Goal: Answer question/provide support: Share knowledge or assist other users

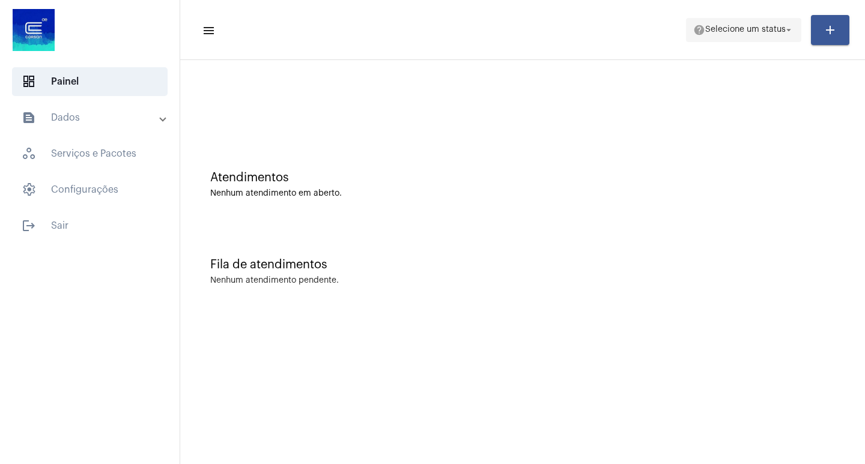
click at [783, 29] on mat-icon "arrow_drop_down" at bounding box center [788, 30] width 11 height 11
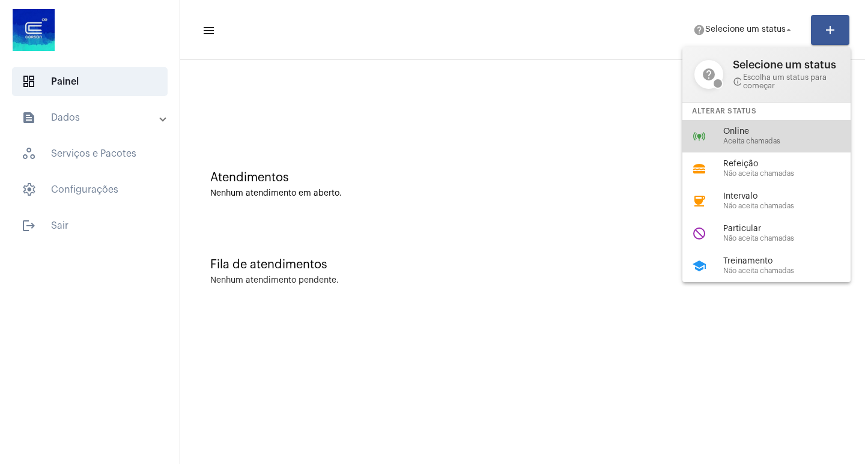
click at [760, 132] on span "Online" at bounding box center [791, 131] width 137 height 9
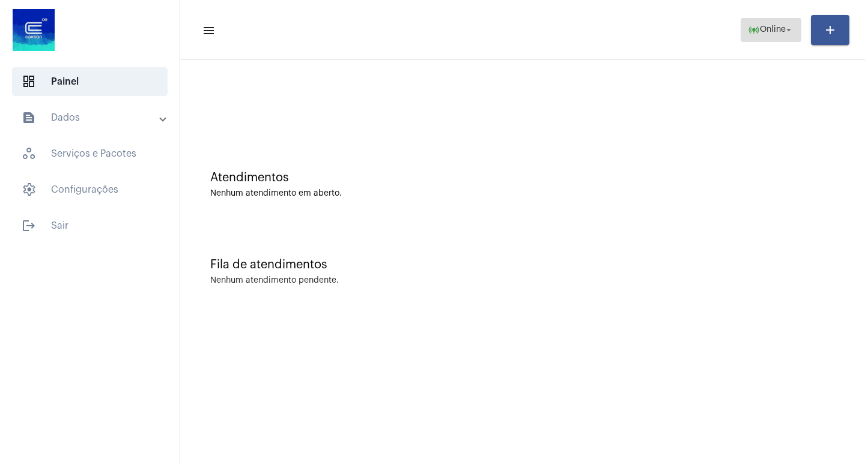
click at [791, 34] on mat-icon "arrow_drop_down" at bounding box center [788, 30] width 11 height 11
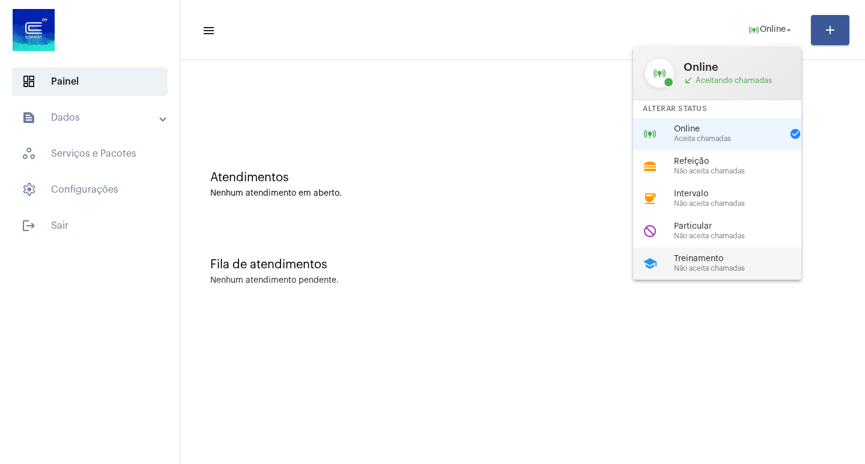
click at [722, 264] on div "Treinamento Não aceita chamadas" at bounding box center [742, 264] width 137 height 18
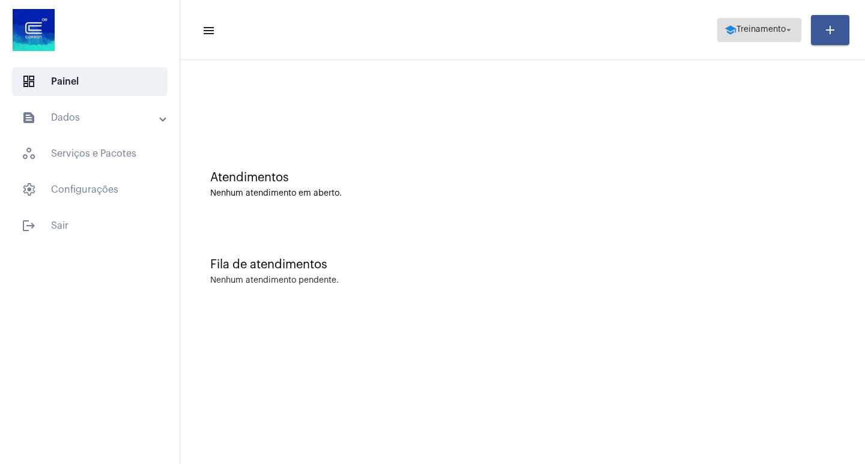
click at [785, 25] on mat-icon "arrow_drop_down" at bounding box center [788, 30] width 11 height 11
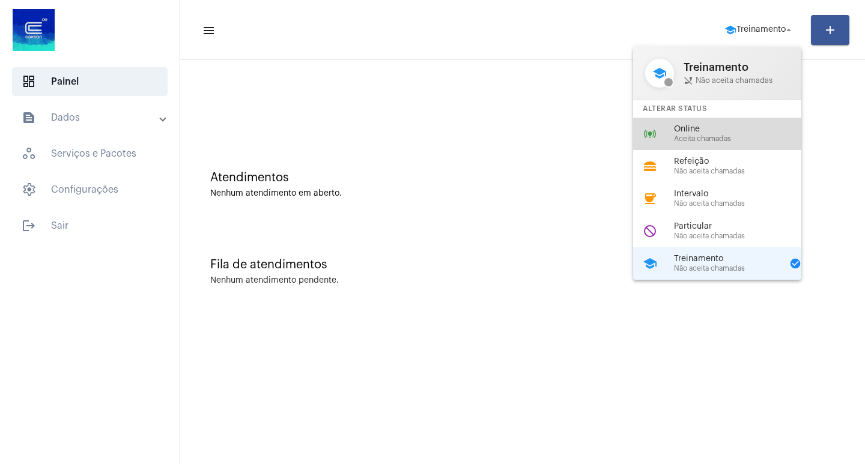
click at [726, 133] on span "Online" at bounding box center [742, 129] width 137 height 9
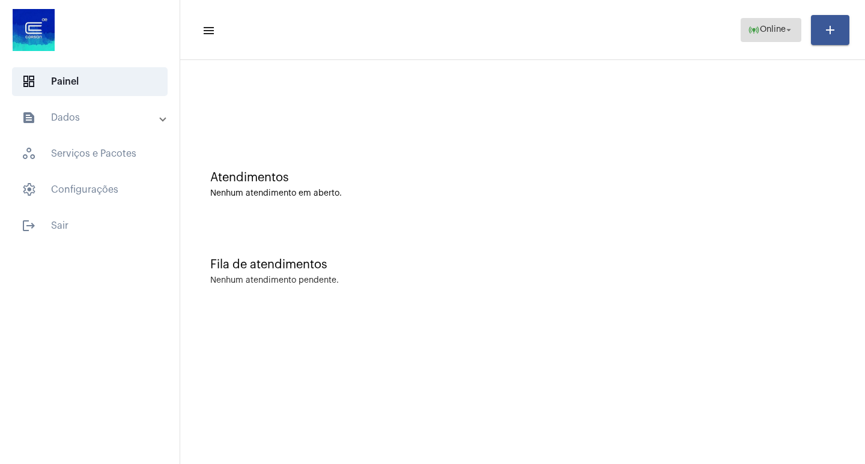
click at [785, 32] on mat-icon "arrow_drop_down" at bounding box center [788, 30] width 11 height 11
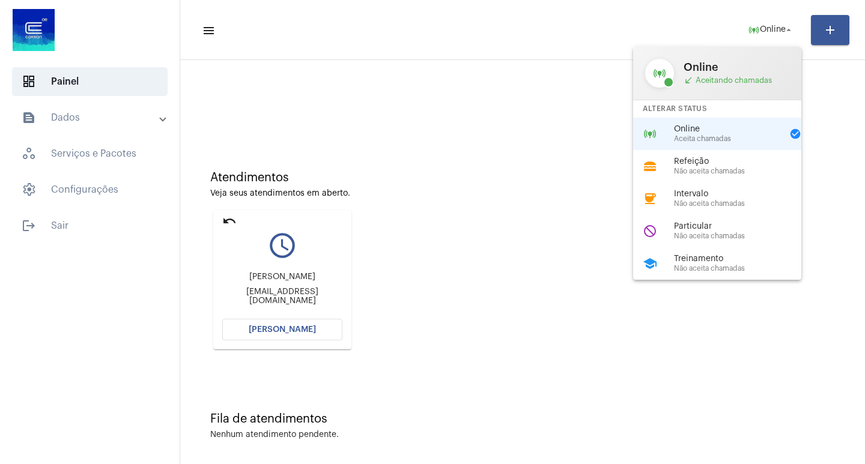
click at [229, 220] on div at bounding box center [432, 232] width 865 height 464
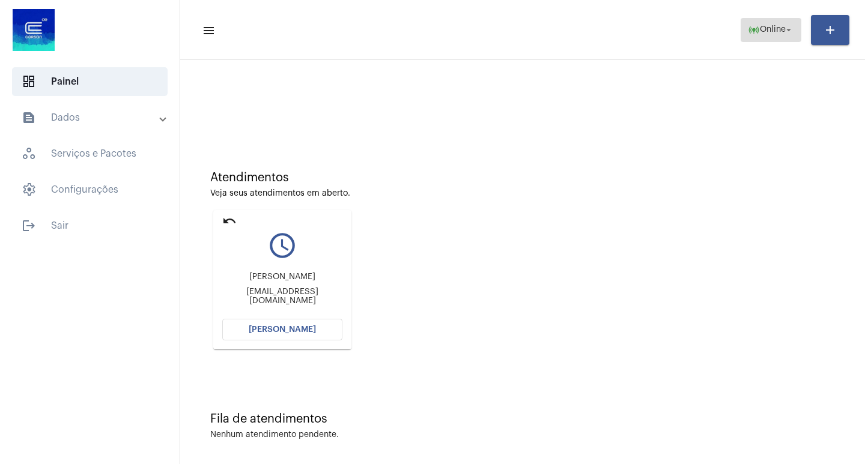
click at [782, 26] on span "Online" at bounding box center [773, 30] width 26 height 8
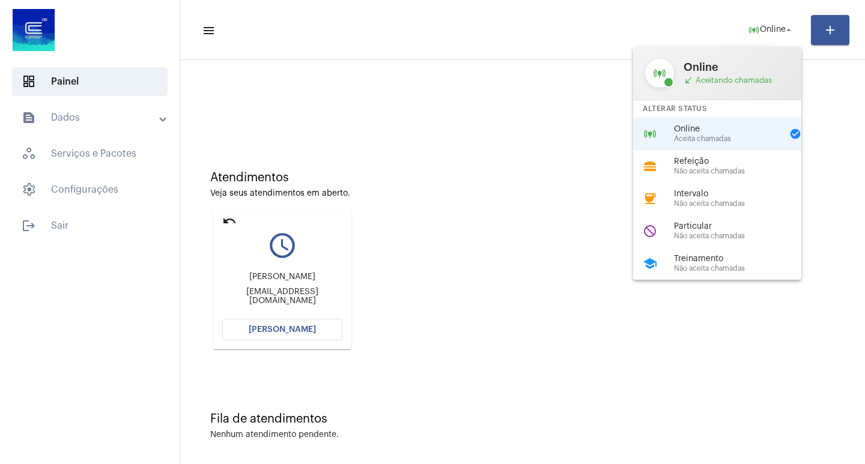
click at [546, 261] on div at bounding box center [432, 232] width 865 height 464
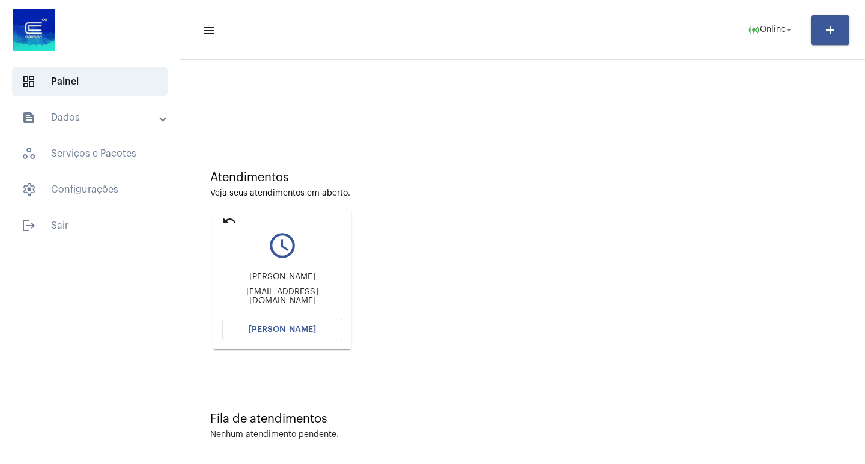
click at [225, 219] on mat-icon "undo" at bounding box center [229, 221] width 14 height 14
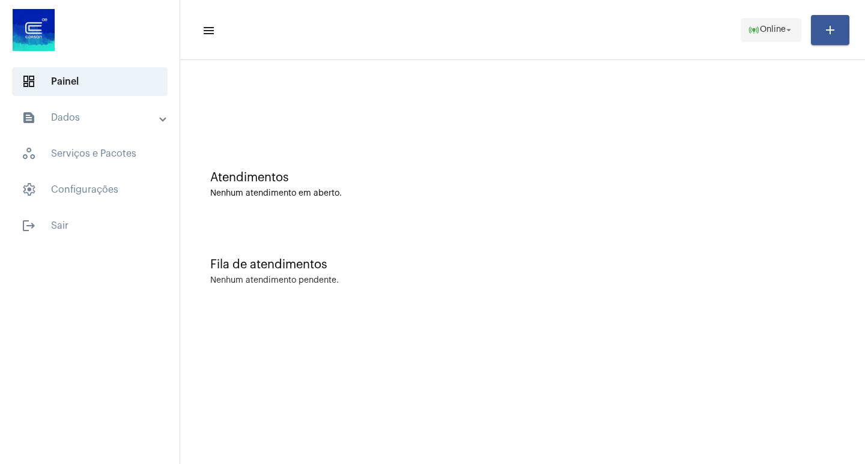
click at [781, 27] on span "Online" at bounding box center [773, 30] width 26 height 8
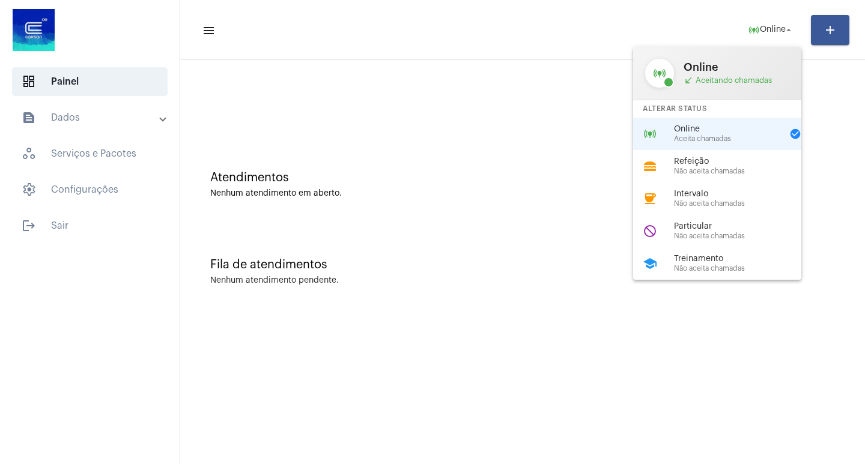
click at [553, 157] on div at bounding box center [432, 232] width 865 height 464
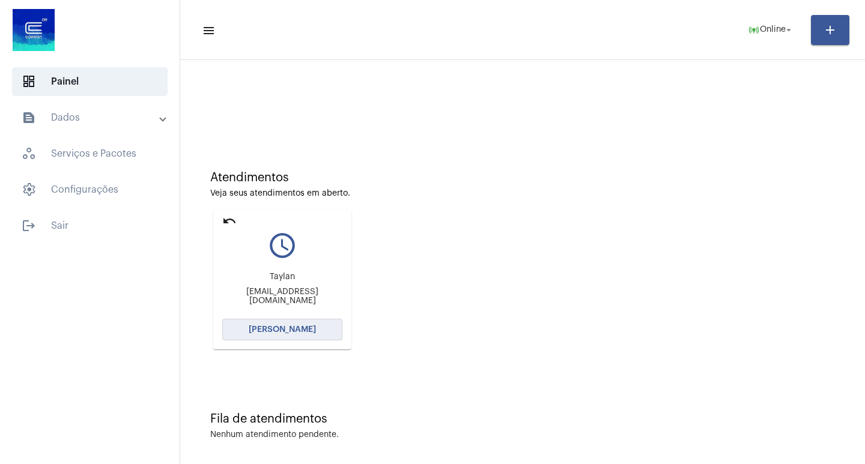
click at [306, 328] on span "Abrir Chamada" at bounding box center [282, 330] width 67 height 8
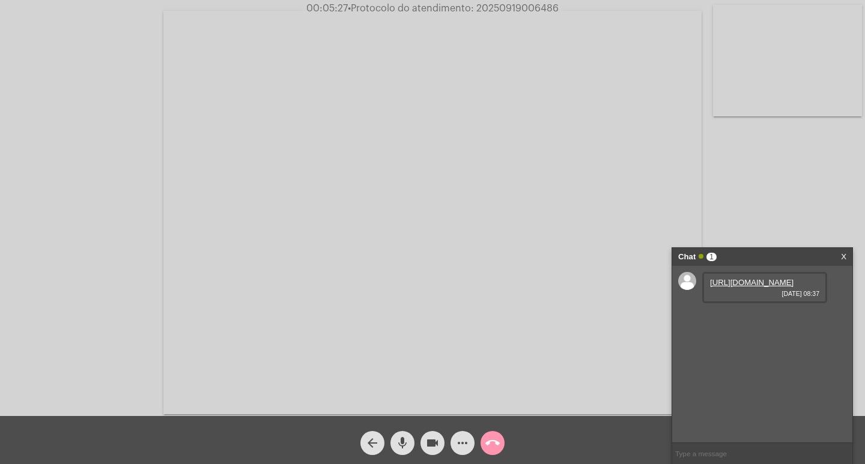
click at [757, 287] on link "https://neft-transfer-bucket.s3.amazonaws.com/temp-385b3d8a-a24b-5069-c2fa-e3fd…" at bounding box center [751, 282] width 83 height 9
click at [753, 321] on link "https://neft-transfer-bucket.s3.amazonaws.com/temp-1d57d4dc-0d60-aea8-9cc2-771c…" at bounding box center [751, 316] width 83 height 9
click at [755, 287] on link "https://neft-transfer-bucket.s3.amazonaws.com/temp-385b3d8a-a24b-5069-c2fa-e3fd…" at bounding box center [751, 282] width 83 height 9
click at [751, 321] on link "https://neft-transfer-bucket.s3.amazonaws.com/temp-1d57d4dc-0d60-aea8-9cc2-771c…" at bounding box center [751, 316] width 83 height 9
click at [752, 356] on link "https://neft-transfer-bucket.s3.amazonaws.com/temp-d3465844-1e54-01ff-051e-78a2…" at bounding box center [751, 351] width 83 height 9
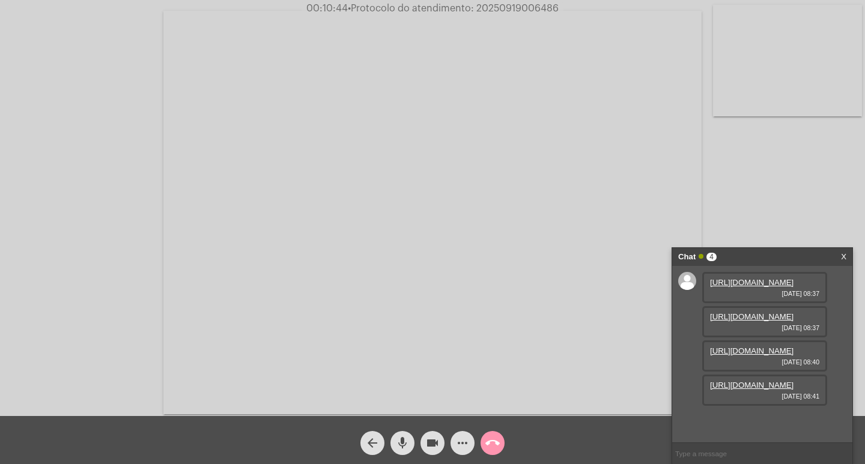
scroll to position [71, 0]
click at [765, 390] on link "https://neft-transfer-bucket.s3.amazonaws.com/temp-70f2c90a-a93b-959e-17de-df9a…" at bounding box center [751, 385] width 83 height 9
click at [440, 445] on button "videocam" at bounding box center [432, 443] width 24 height 24
click at [406, 434] on span "mic" at bounding box center [402, 443] width 14 height 24
click at [408, 436] on mat-icon "mic_off" at bounding box center [402, 443] width 14 height 14
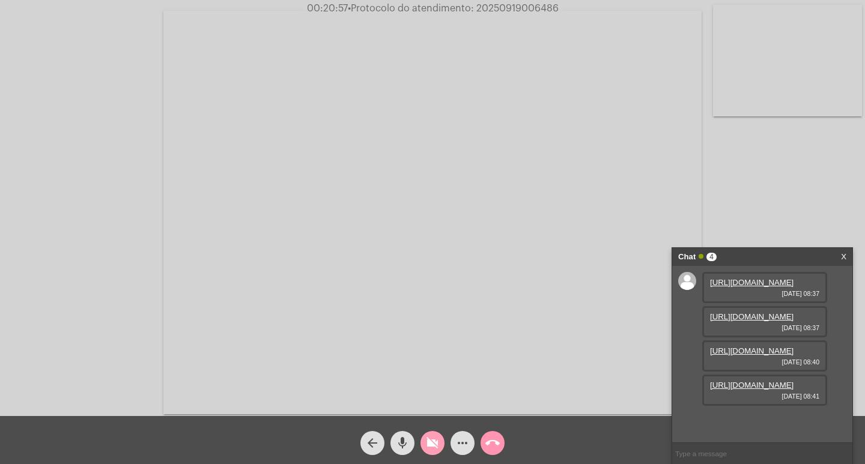
click at [437, 450] on mat-icon "videocam_off" at bounding box center [432, 443] width 14 height 14
click at [432, 445] on mat-icon "videocam" at bounding box center [432, 443] width 14 height 14
click at [436, 441] on mat-icon "videocam_off" at bounding box center [432, 443] width 14 height 14
click at [430, 448] on mat-icon "videocam" at bounding box center [432, 443] width 14 height 14
click at [428, 442] on mat-icon "videocam_off" at bounding box center [432, 443] width 14 height 14
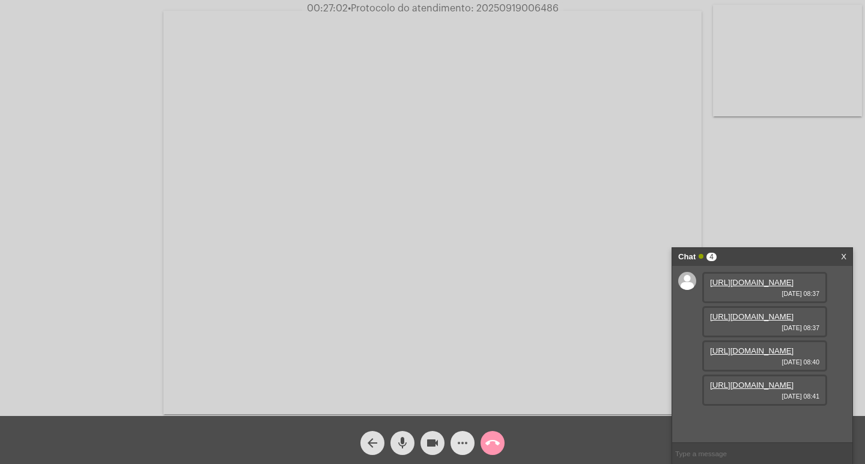
click at [459, 443] on mat-icon "more_horiz" at bounding box center [462, 443] width 14 height 14
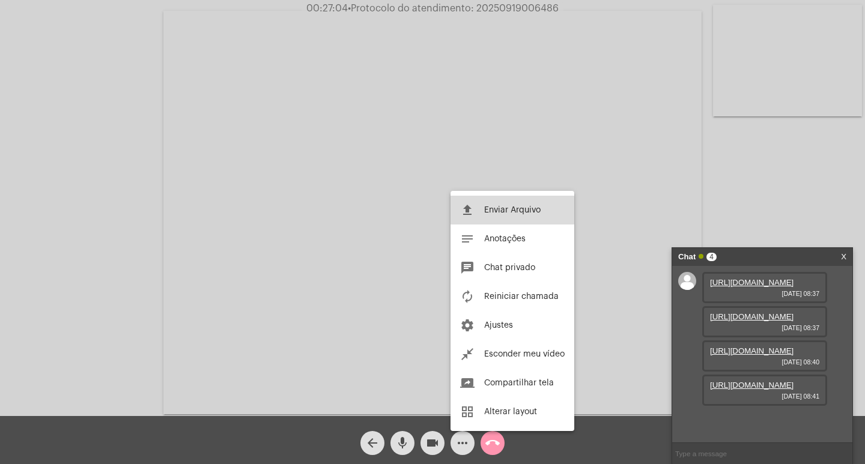
click at [511, 206] on span "Enviar Arquivo" at bounding box center [512, 210] width 56 height 8
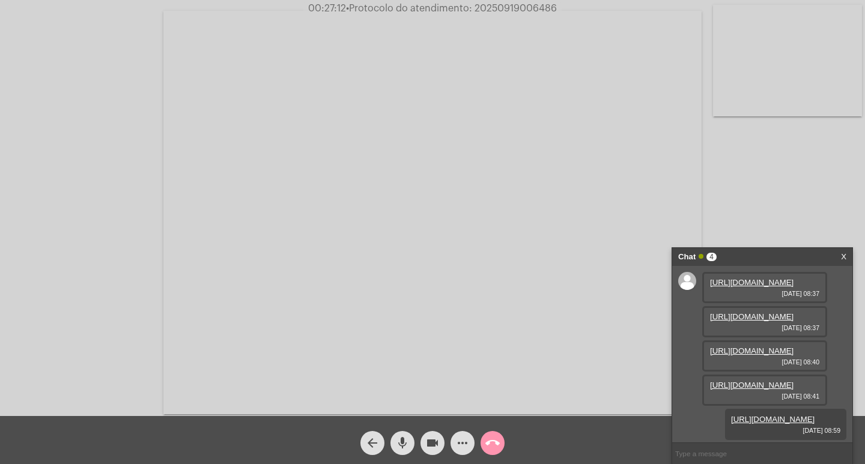
scroll to position [133, 0]
click at [701, 454] on input "text" at bounding box center [762, 453] width 180 height 21
type input "20250919006486"
click at [490, 443] on mat-icon "call_end" at bounding box center [492, 443] width 14 height 14
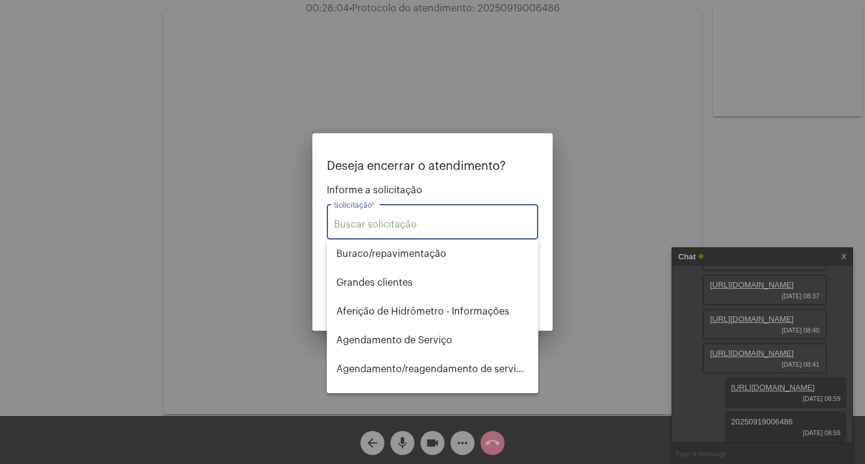
click at [460, 225] on input "Solicitação *" at bounding box center [432, 224] width 197 height 11
type input "s"
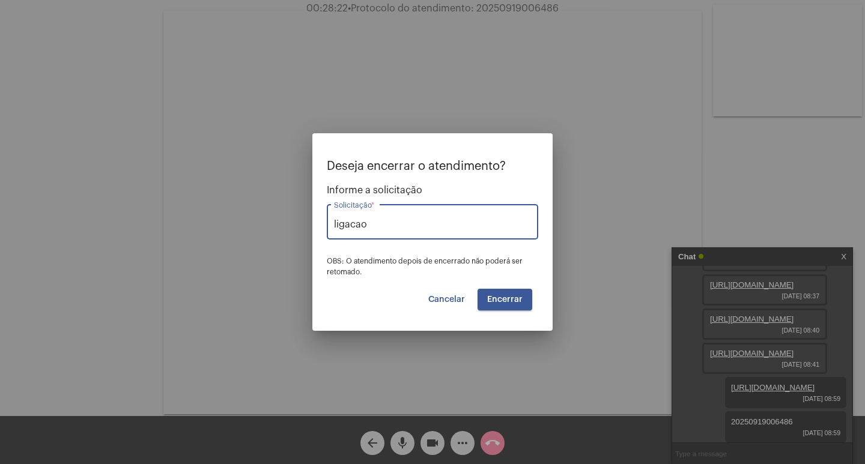
type input "ligacao"
click at [430, 442] on div at bounding box center [432, 232] width 865 height 464
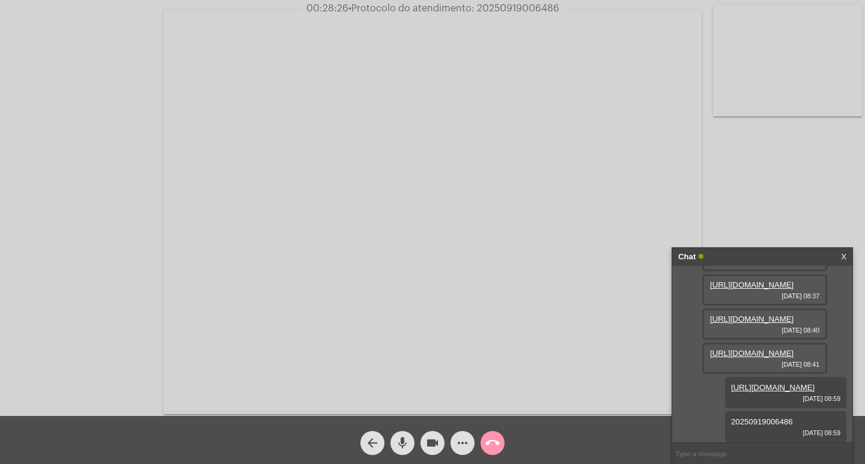
click at [490, 443] on mat-icon "call_end" at bounding box center [492, 443] width 14 height 14
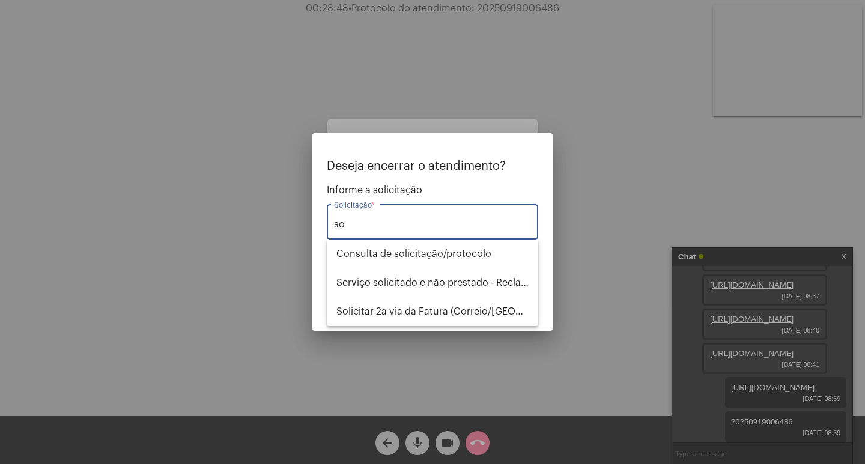
type input "s"
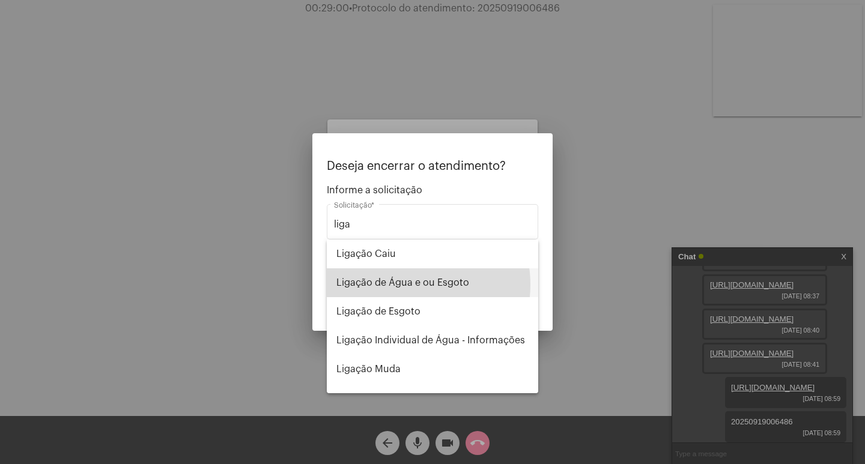
click at [405, 285] on span "Ligação de Água e ou Esgoto" at bounding box center [432, 283] width 192 height 29
type input "Ligação de Água e ou Esgoto"
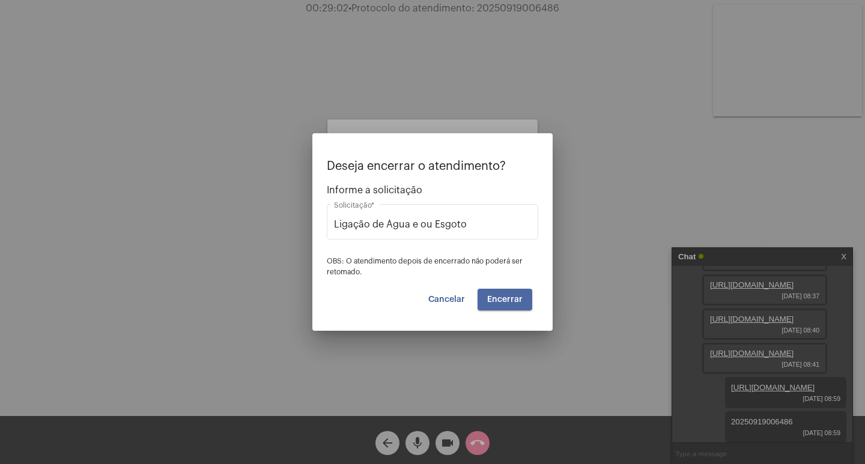
click at [497, 298] on span "Encerrar" at bounding box center [504, 300] width 35 height 8
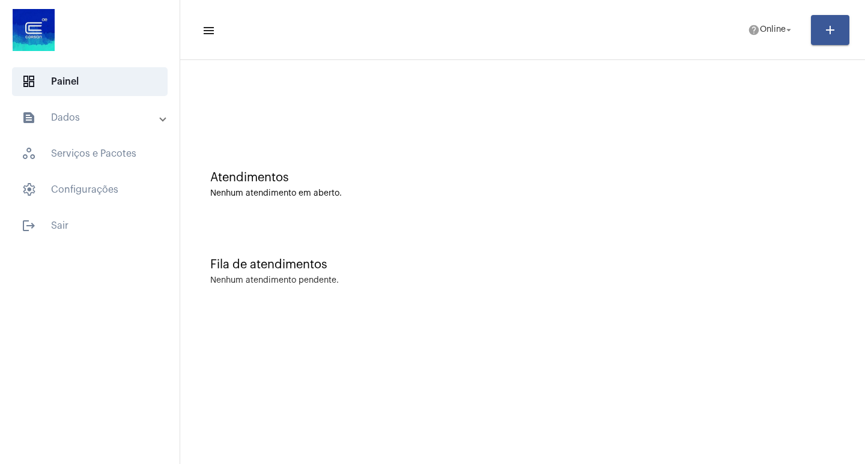
click at [93, 111] on mat-panel-title "text_snippet_outlined Dados" at bounding box center [91, 118] width 139 height 14
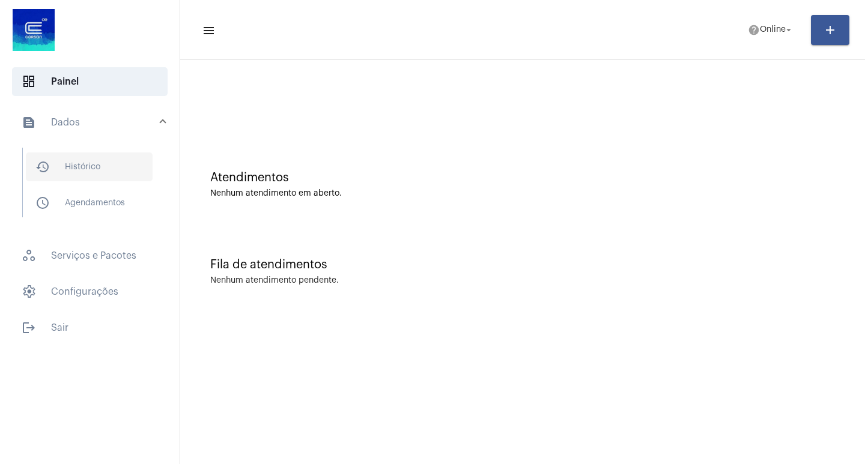
click at [115, 166] on span "history_outlined Histórico" at bounding box center [89, 167] width 127 height 29
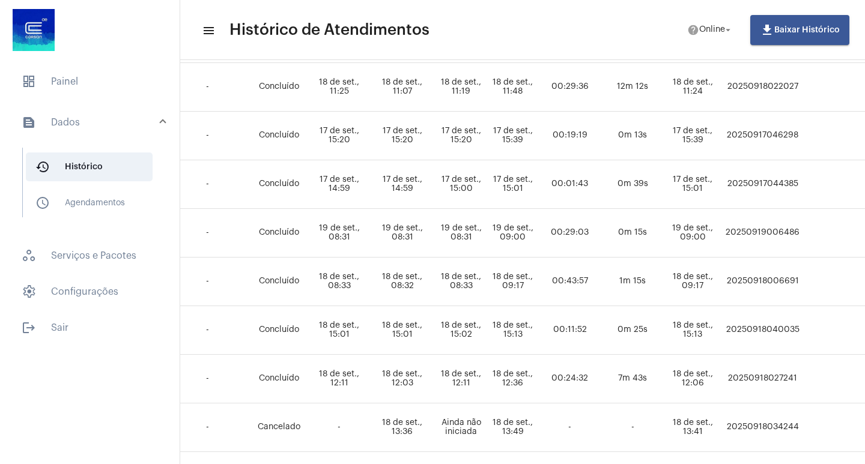
scroll to position [180, 481]
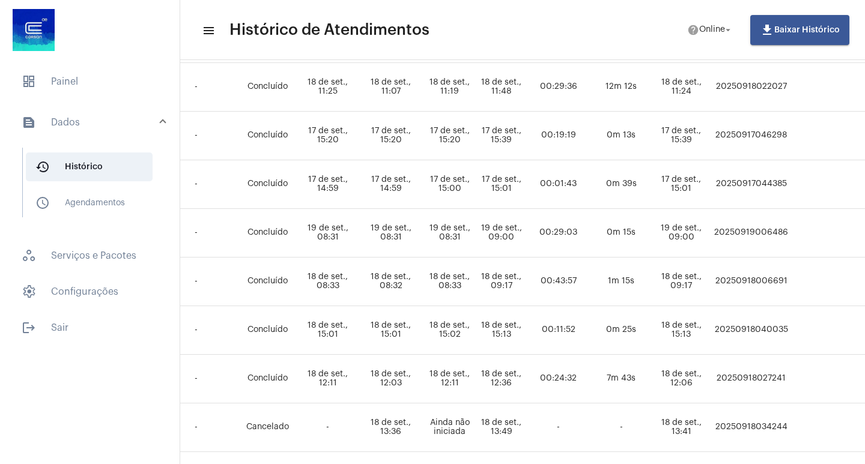
drag, startPoint x: 840, startPoint y: 229, endPoint x: 770, endPoint y: 235, distance: 71.2
click at [770, 235] on td "20250919006486" at bounding box center [751, 233] width 80 height 49
copy td "20250919006486"
click at [88, 74] on span "dashboard Painel" at bounding box center [90, 81] width 156 height 29
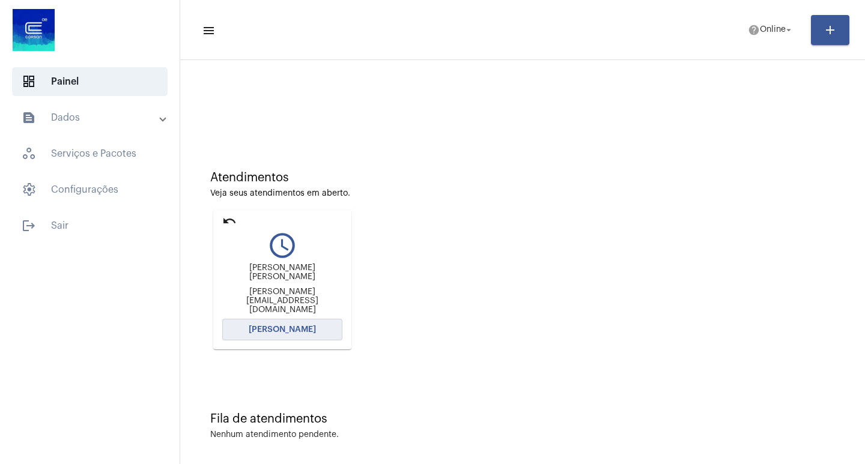
click at [294, 329] on span "Abrir Chamada" at bounding box center [282, 330] width 67 height 8
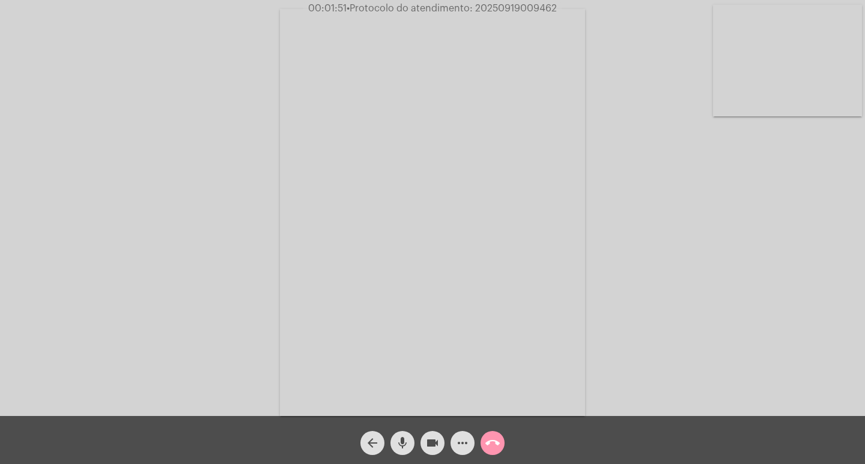
click at [428, 439] on mat-icon "videocam" at bounding box center [432, 443] width 14 height 14
click at [440, 440] on button "videocam_off" at bounding box center [432, 443] width 24 height 24
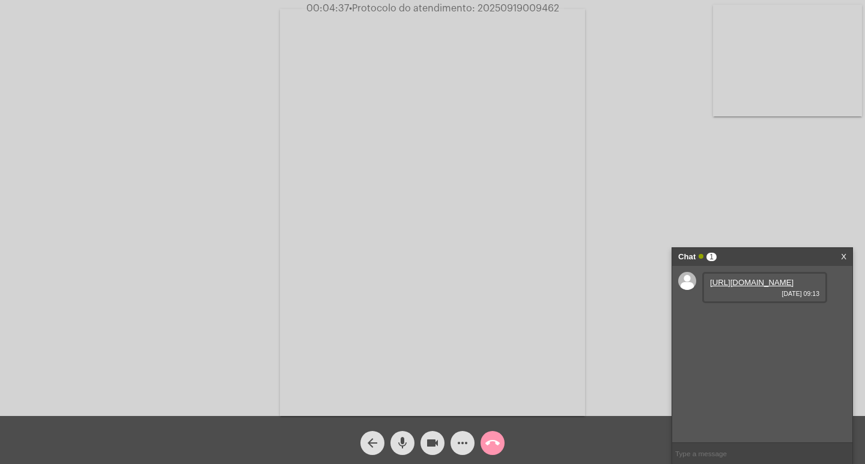
click at [757, 287] on link "https://neft-transfer-bucket.s3.amazonaws.com/temp-cb984419-809e-93bb-4767-d2b9…" at bounding box center [751, 282] width 83 height 9
click at [745, 321] on link "https://neft-transfer-bucket.s3.amazonaws.com/temp-1d18e1b6-78f5-28b6-3194-30f7…" at bounding box center [751, 316] width 83 height 9
click at [734, 390] on link "https://neft-transfer-bucket.s3.amazonaws.com/temp-0709cd70-857a-fbe4-2514-852c…" at bounding box center [751, 385] width 83 height 9
click at [431, 444] on mat-icon "videocam" at bounding box center [432, 443] width 14 height 14
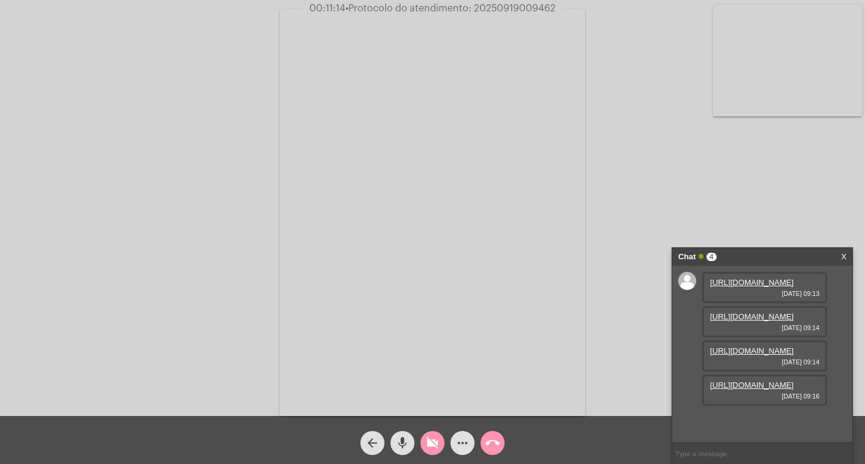
click at [427, 442] on mat-icon "videocam_off" at bounding box center [432, 443] width 14 height 14
click at [435, 446] on mat-icon "videocam" at bounding box center [432, 443] width 14 height 14
click at [438, 448] on mat-icon "videocam_off" at bounding box center [432, 443] width 14 height 14
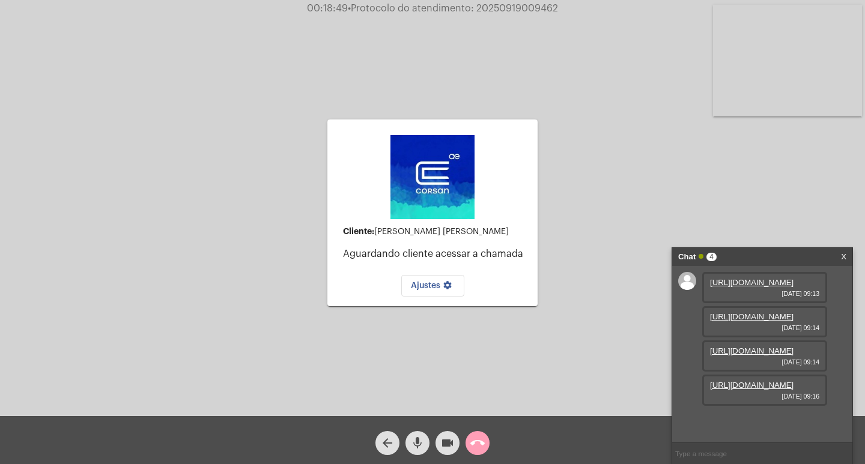
click at [481, 442] on mat-icon "call_end" at bounding box center [477, 443] width 14 height 14
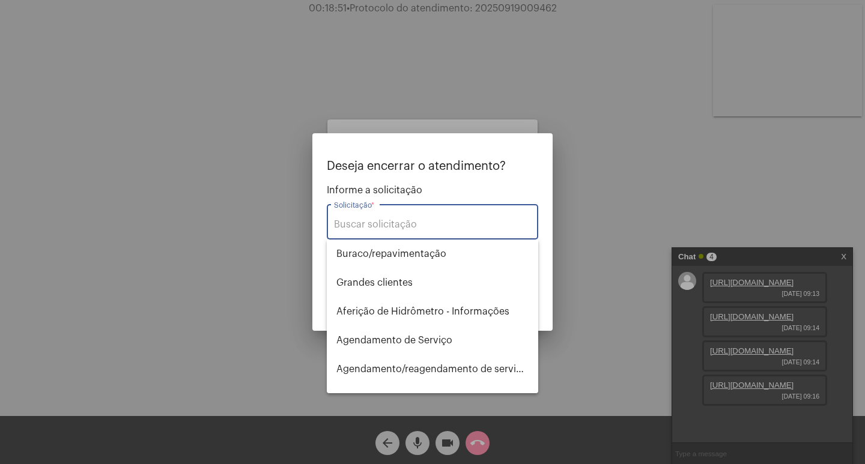
click at [414, 220] on input "Solicitação *" at bounding box center [432, 224] width 197 height 11
type input "a"
type input "s"
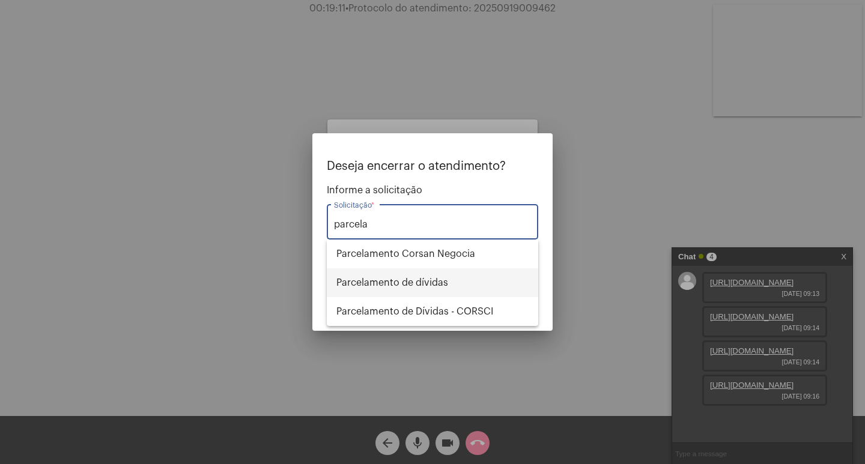
click at [397, 282] on span "Parcelamento de dívidas" at bounding box center [432, 283] width 192 height 29
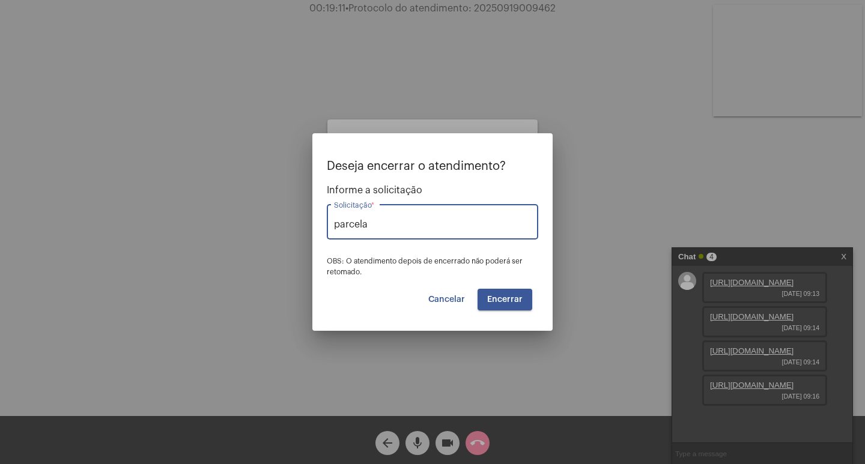
type input "Parcelamento de dívidas"
click at [446, 302] on span "Cancelar" at bounding box center [446, 300] width 37 height 8
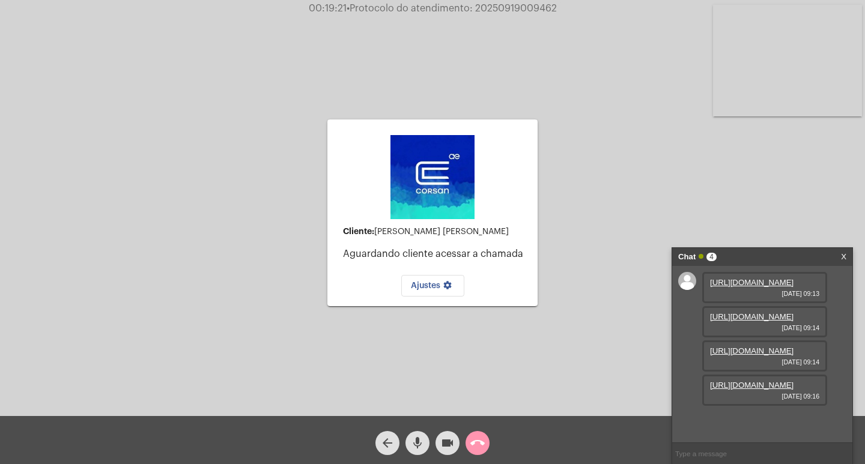
drag, startPoint x: 478, startPoint y: 7, endPoint x: 554, endPoint y: 8, distance: 76.3
click at [554, 8] on span "• Protocolo do atendimento: 20250919009462" at bounding box center [452, 9] width 210 height 10
copy span "20250919009462"
click at [469, 449] on button "call_end" at bounding box center [478, 443] width 24 height 24
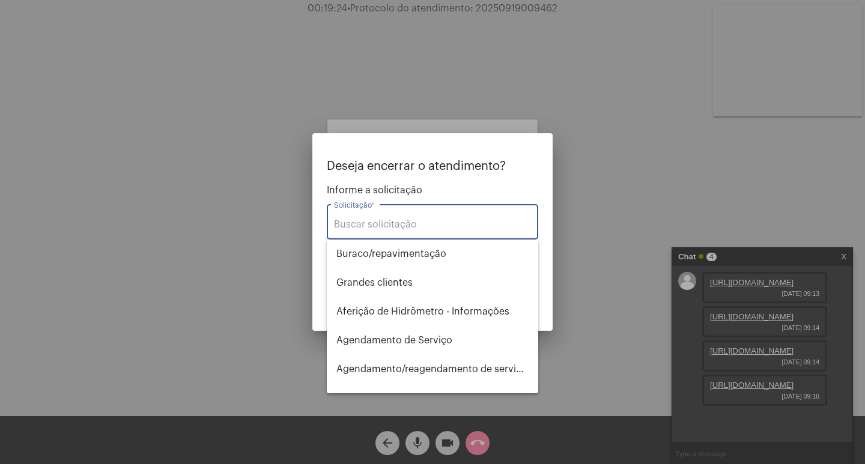
click at [419, 215] on div "Solicitação *" at bounding box center [432, 221] width 197 height 38
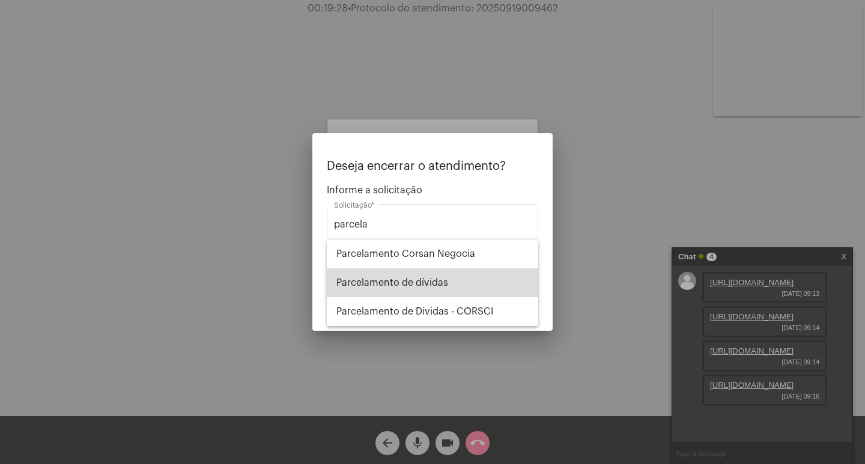
click at [439, 287] on span "Parcelamento de dívidas" at bounding box center [432, 283] width 192 height 29
type input "Parcelamento de dívidas"
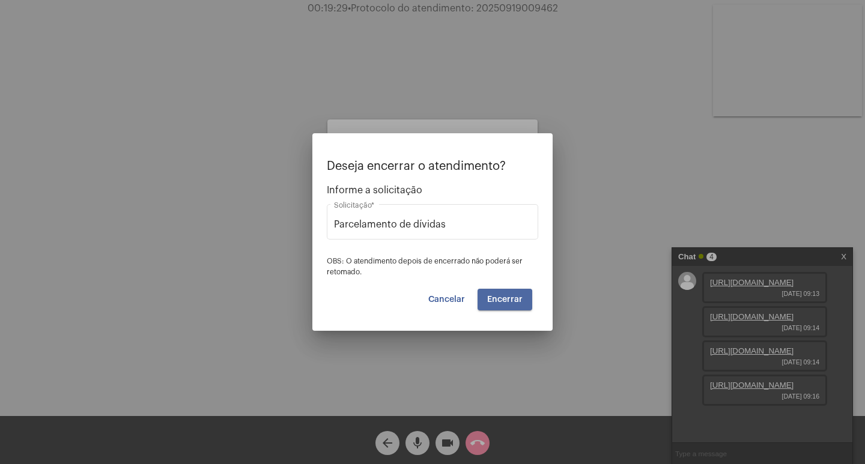
click at [502, 302] on span "Encerrar" at bounding box center [504, 300] width 35 height 8
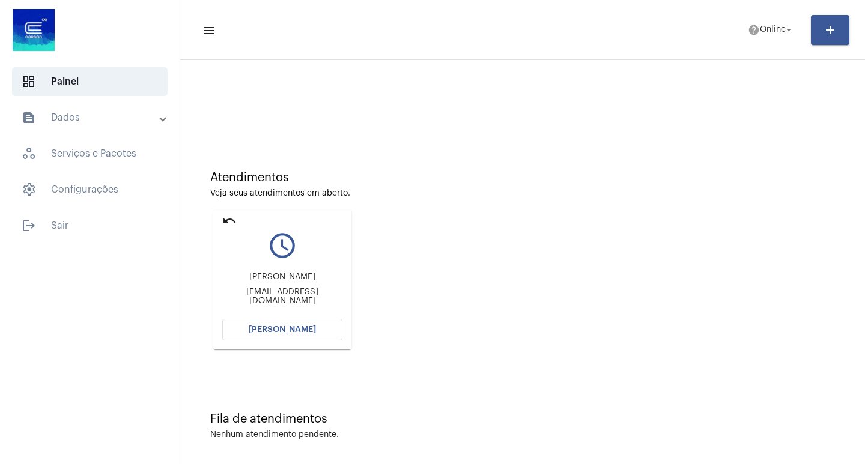
click at [278, 330] on span "Abrir Chamada" at bounding box center [282, 330] width 67 height 8
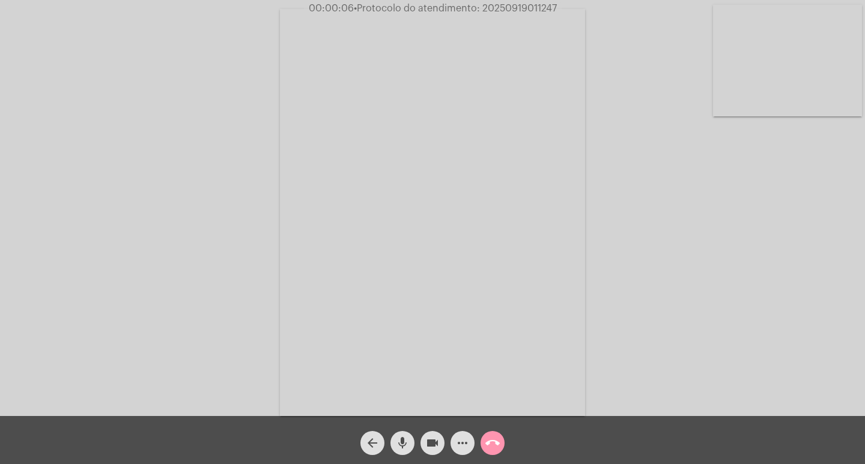
click at [372, 443] on mat-icon "arrow_back" at bounding box center [372, 443] width 14 height 14
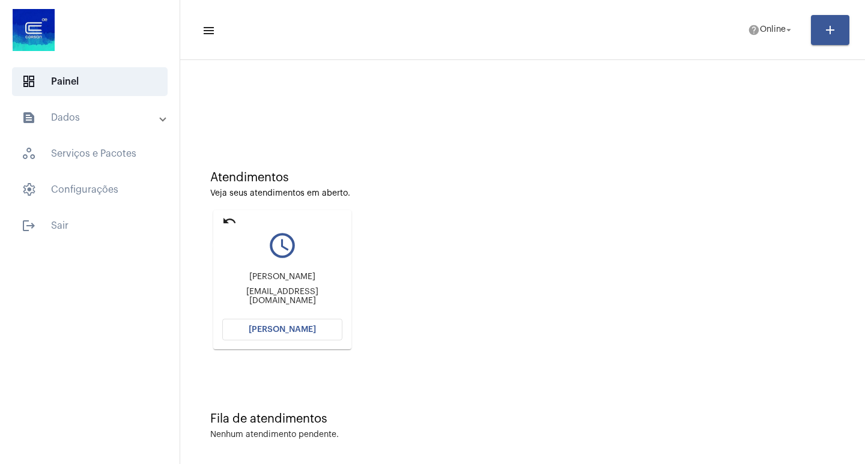
click at [231, 221] on mat-icon "undo" at bounding box center [229, 221] width 14 height 14
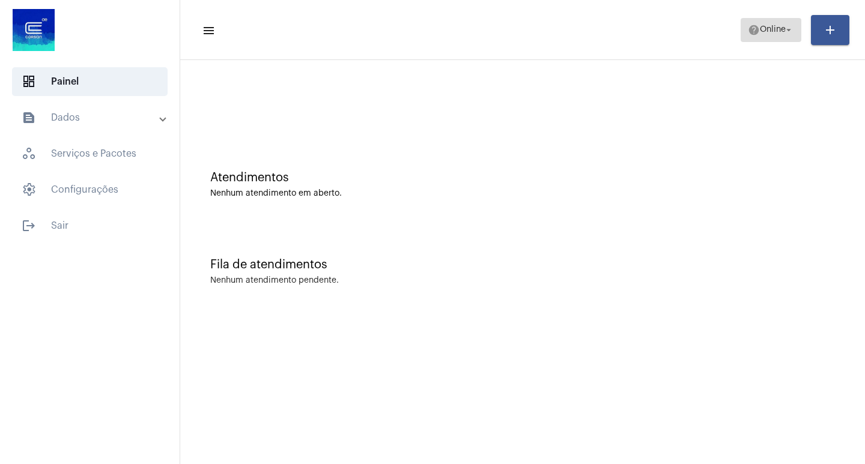
click at [789, 26] on mat-icon "arrow_drop_down" at bounding box center [788, 30] width 11 height 11
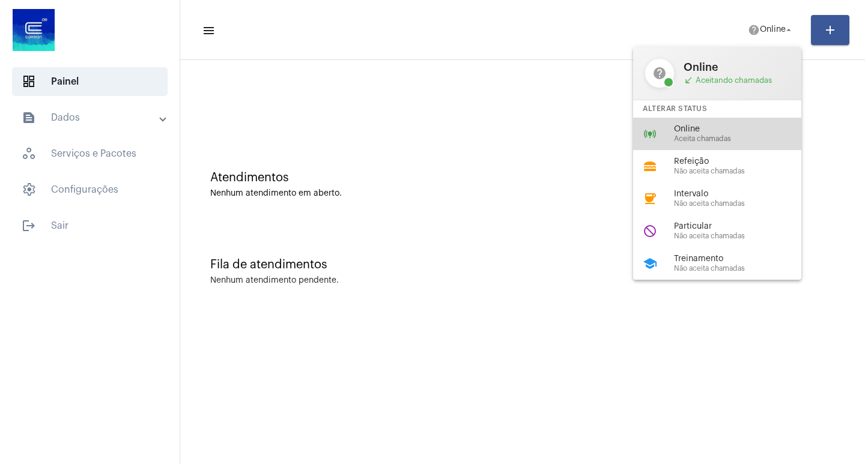
click at [696, 136] on span "Aceita chamadas" at bounding box center [742, 139] width 137 height 8
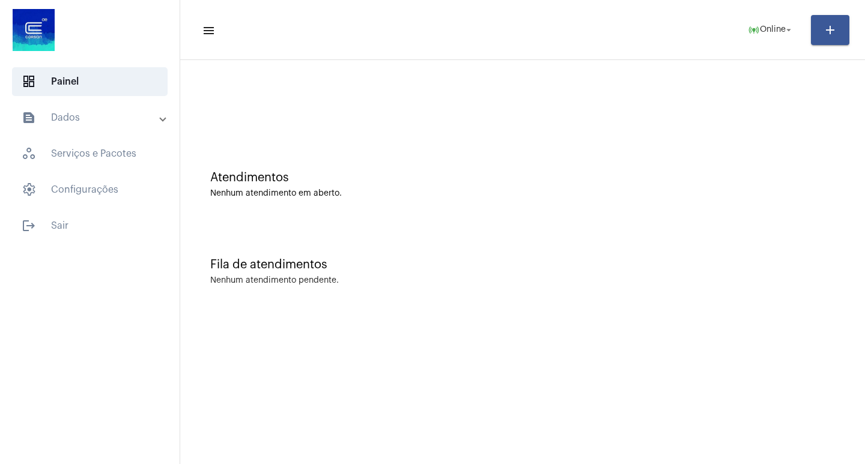
click at [276, 407] on mat-sidenav-content "menu online_prediction Online arrow_drop_down add Atendimentos Nenhum atendimen…" at bounding box center [522, 232] width 685 height 464
click at [788, 32] on mat-icon "arrow_drop_down" at bounding box center [788, 30] width 11 height 11
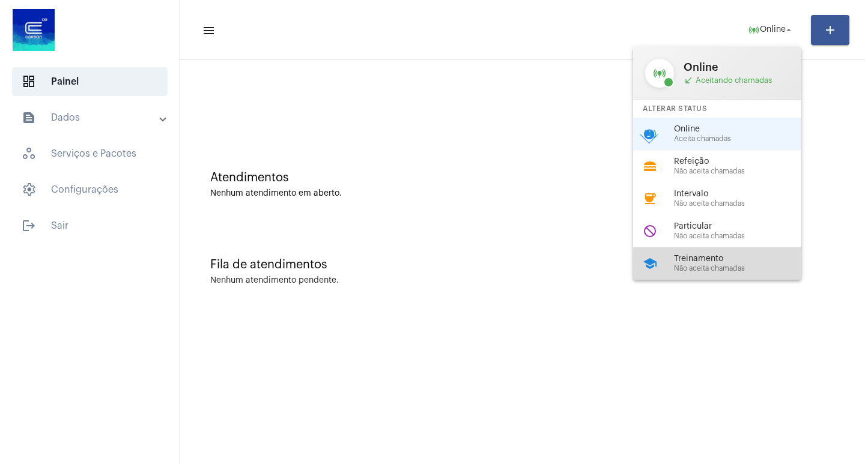
click at [708, 265] on span "Não aceita chamadas" at bounding box center [742, 269] width 137 height 8
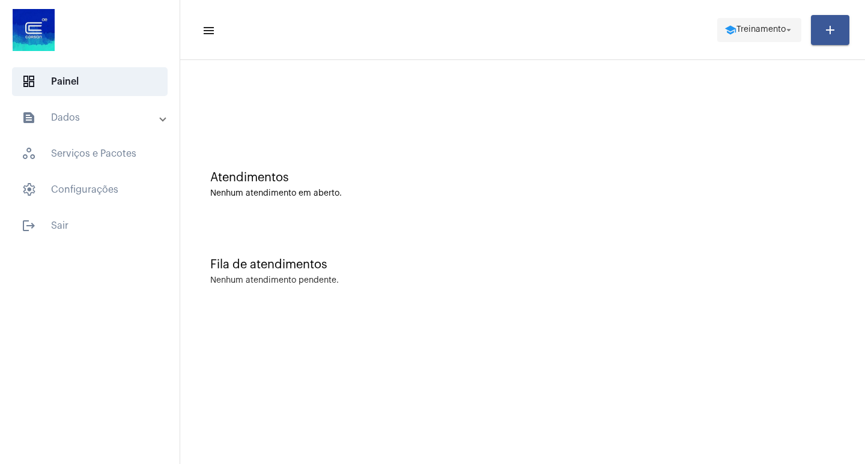
click at [781, 26] on span "Treinamento" at bounding box center [760, 30] width 49 height 8
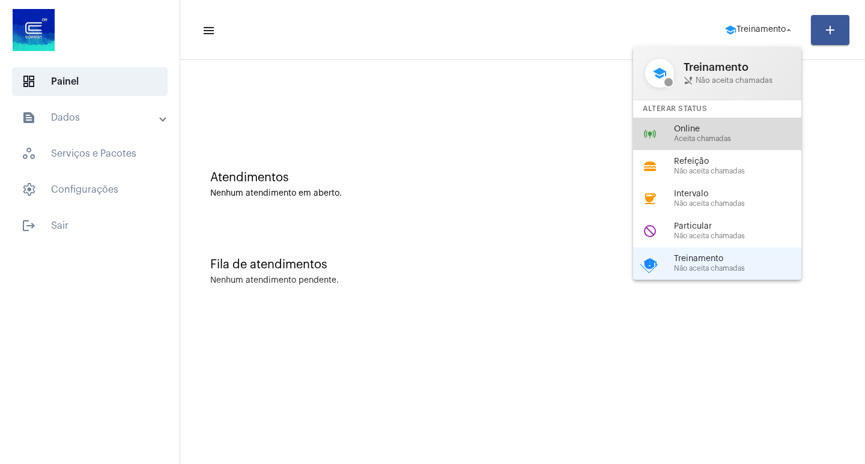
click at [697, 125] on span "Online" at bounding box center [742, 129] width 137 height 9
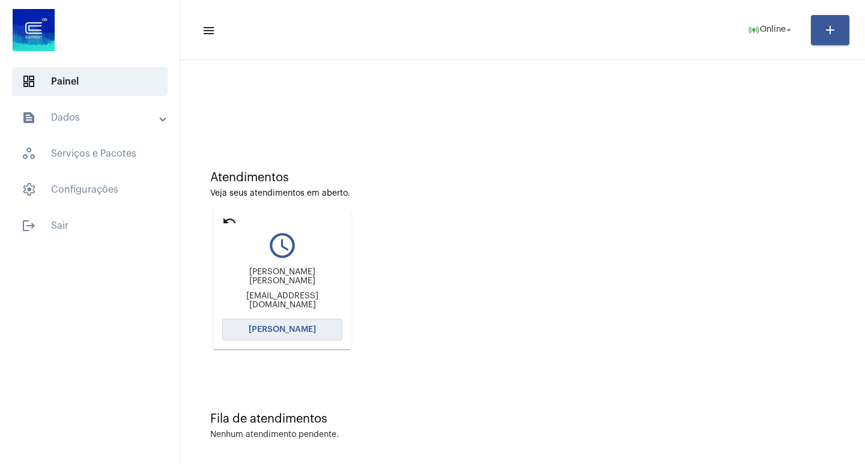
click at [270, 326] on span "Abrir Chamada" at bounding box center [282, 330] width 67 height 8
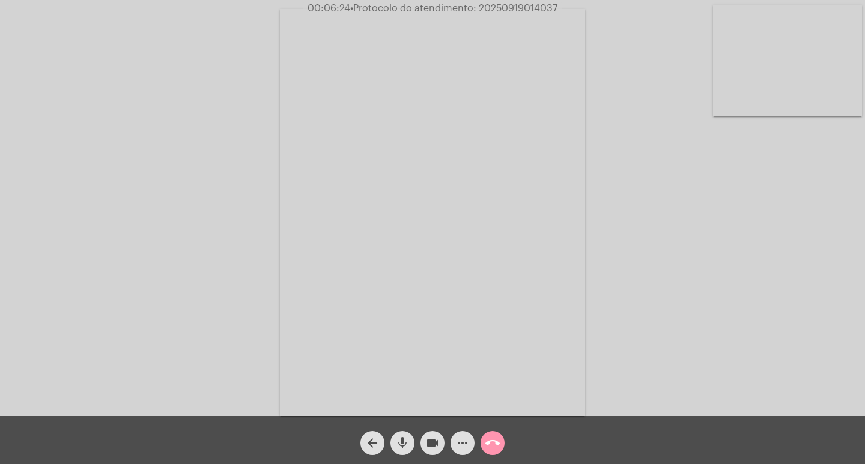
click at [436, 454] on span "videocam" at bounding box center [432, 443] width 14 height 24
click at [437, 438] on mat-icon "videocam_off" at bounding box center [432, 443] width 14 height 14
click at [426, 445] on mat-icon "videocam" at bounding box center [432, 443] width 14 height 14
click at [428, 444] on mat-icon "videocam_off" at bounding box center [432, 443] width 14 height 14
click at [432, 445] on mat-icon "videocam" at bounding box center [432, 443] width 14 height 14
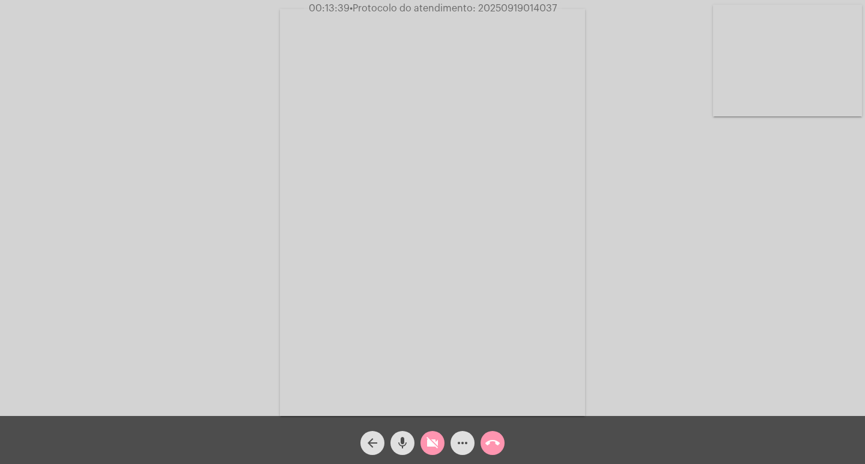
drag, startPoint x: 398, startPoint y: 442, endPoint x: 462, endPoint y: 410, distance: 70.9
click at [399, 442] on mat-icon "mic" at bounding box center [402, 443] width 14 height 14
click at [404, 440] on mat-icon "mic_off" at bounding box center [402, 443] width 14 height 14
click at [430, 443] on mat-icon "videocam_off" at bounding box center [432, 443] width 14 height 14
click at [430, 445] on mat-icon "videocam" at bounding box center [432, 443] width 14 height 14
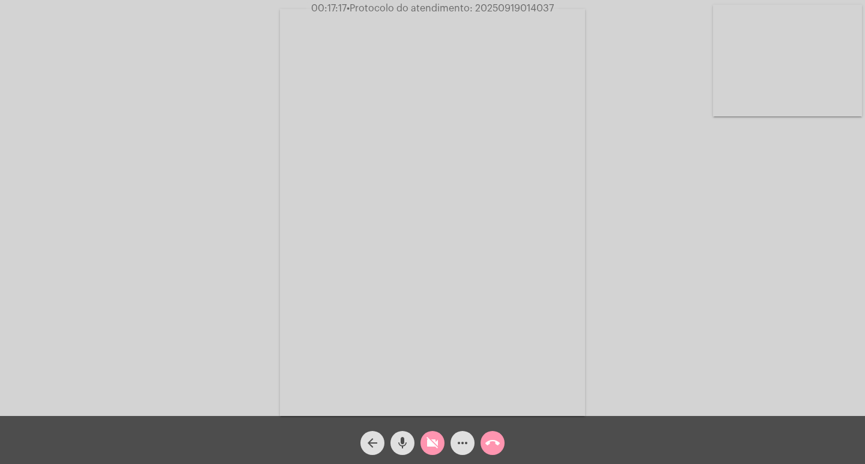
click at [406, 444] on mat-icon "mic" at bounding box center [402, 443] width 14 height 14
click at [401, 451] on span "mic_off" at bounding box center [402, 443] width 14 height 24
click at [428, 446] on mat-icon "videocam_off" at bounding box center [432, 443] width 14 height 14
drag, startPoint x: 423, startPoint y: 444, endPoint x: 396, endPoint y: 442, distance: 26.5
click at [424, 445] on button "videocam" at bounding box center [432, 443] width 24 height 24
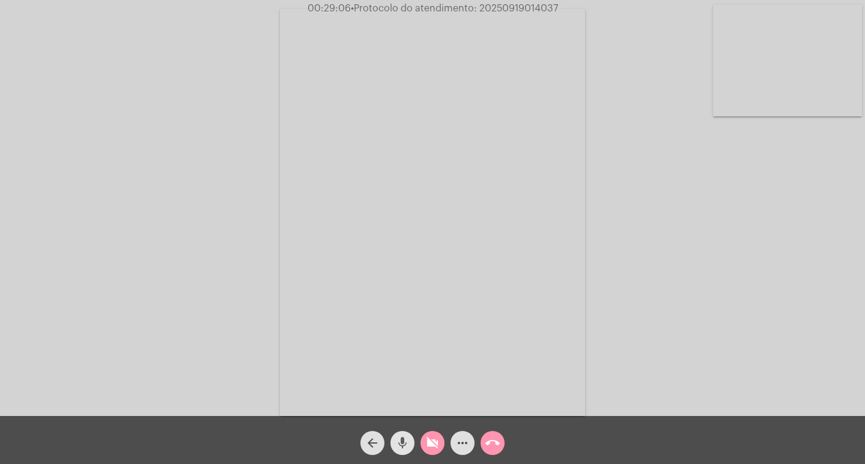
drag, startPoint x: 396, startPoint y: 442, endPoint x: 361, endPoint y: 1, distance: 442.9
click at [396, 441] on mat-icon "mic" at bounding box center [402, 443] width 14 height 14
click at [399, 444] on mat-icon "mic_off" at bounding box center [402, 443] width 14 height 14
click at [439, 440] on mat-icon "videocam_off" at bounding box center [432, 443] width 14 height 14
click at [433, 441] on mat-icon "videocam" at bounding box center [432, 443] width 14 height 14
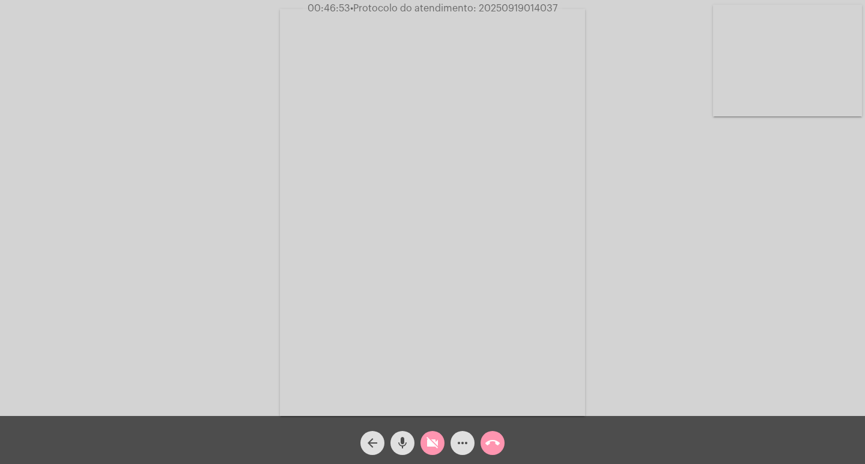
click at [435, 442] on mat-icon "videocam_off" at bounding box center [432, 443] width 14 height 14
click at [485, 442] on button "call_end" at bounding box center [493, 443] width 24 height 24
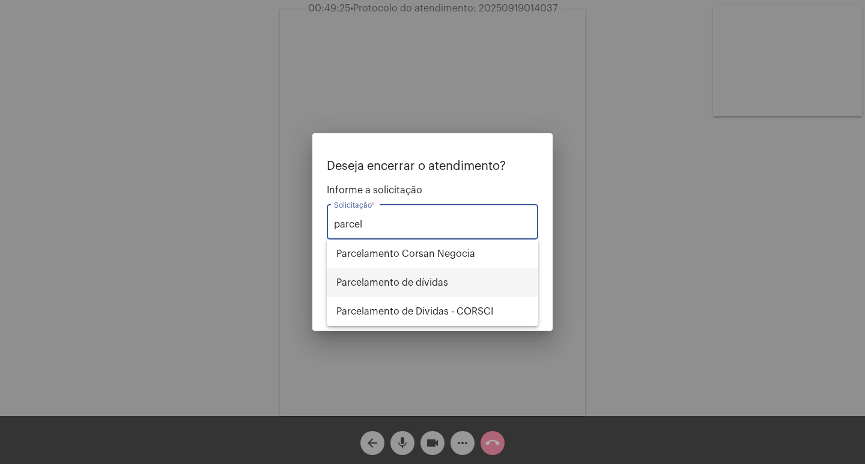
click at [414, 290] on span "Parcelamento de dívidas" at bounding box center [432, 283] width 192 height 29
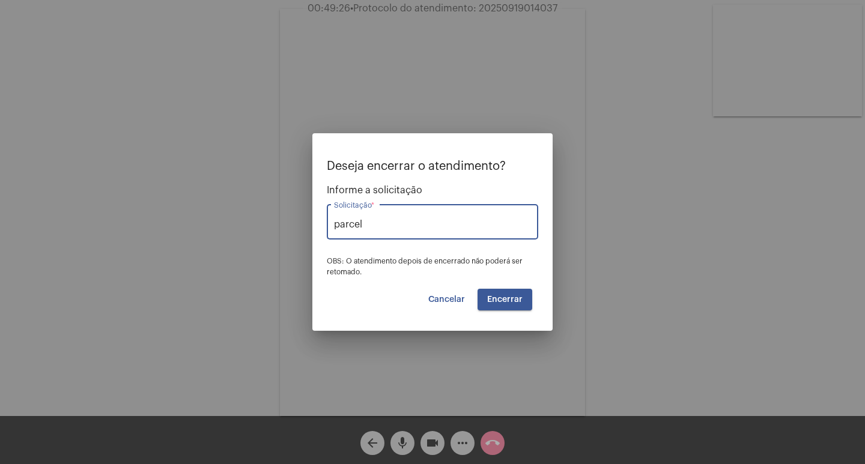
type input "Parcelamento de dívidas"
click at [501, 299] on span "Encerrar" at bounding box center [504, 300] width 35 height 8
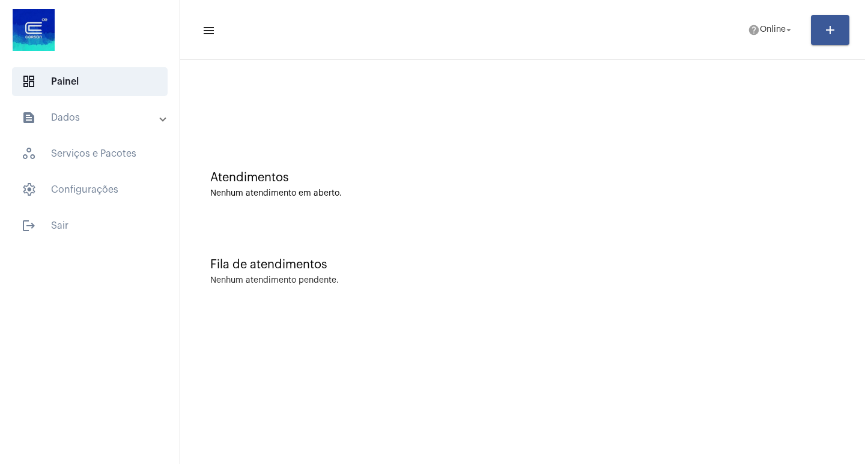
click at [91, 117] on mat-panel-title "text_snippet_outlined Dados" at bounding box center [91, 118] width 139 height 14
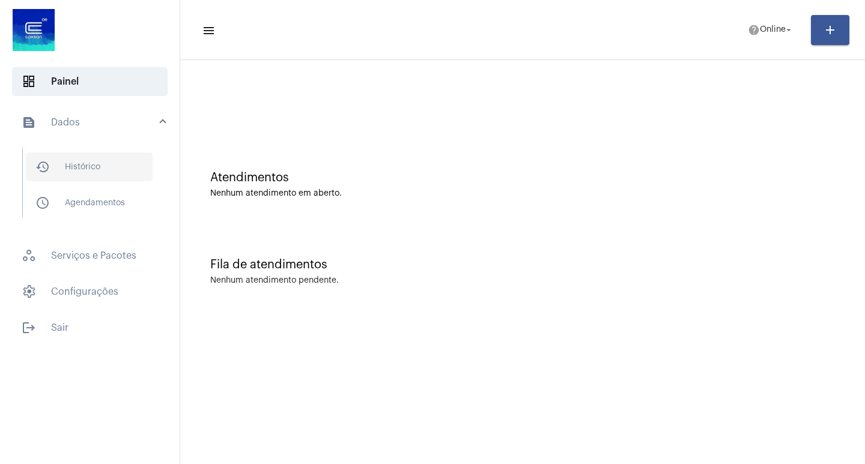
click at [105, 169] on span "history_outlined Histórico" at bounding box center [89, 167] width 127 height 29
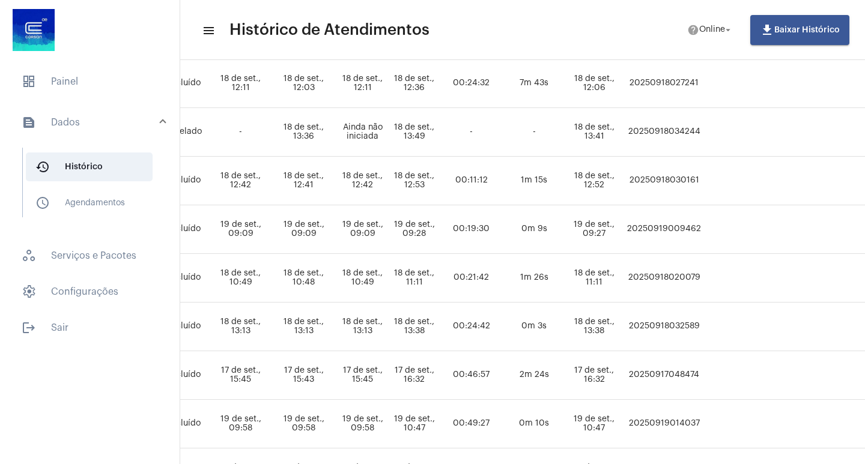
scroll to position [476, 572]
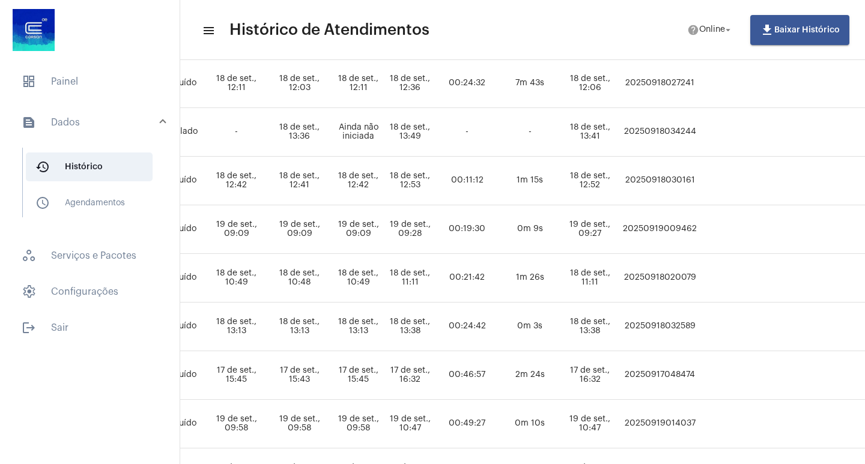
click at [700, 228] on td "20250919009462" at bounding box center [660, 229] width 80 height 49
copy td "20250919009462"
click at [147, 71] on span "dashboard Painel" at bounding box center [90, 81] width 156 height 29
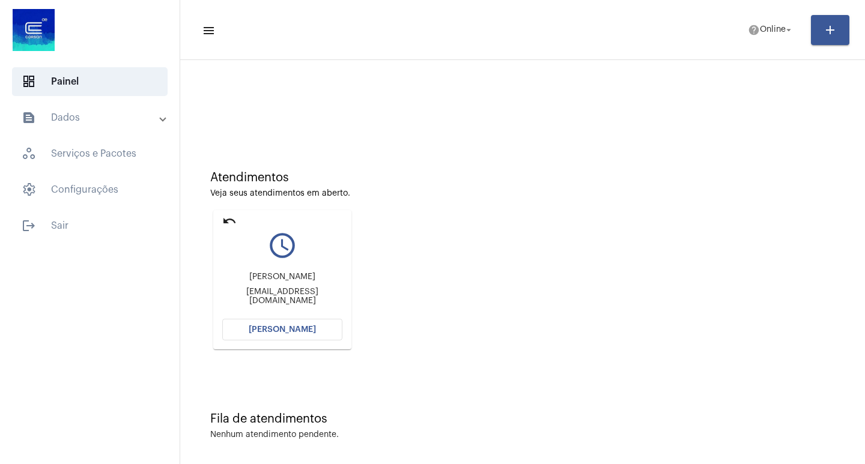
click at [276, 329] on span "Abrir Chamada" at bounding box center [282, 330] width 67 height 8
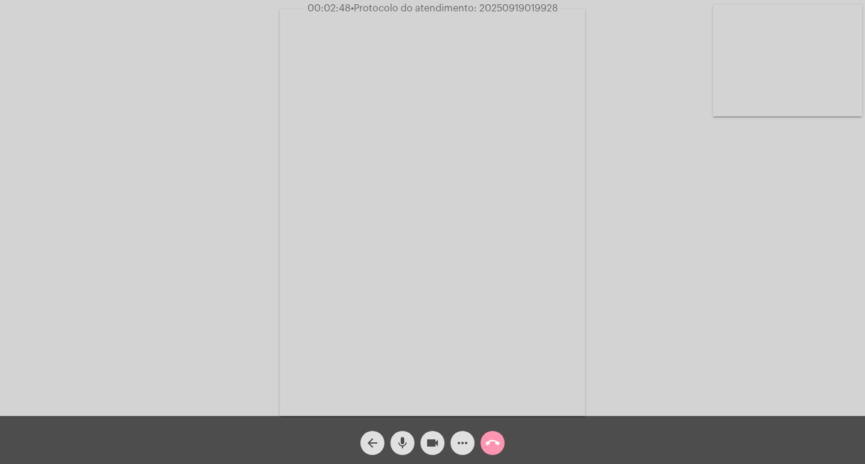
drag, startPoint x: 480, startPoint y: 6, endPoint x: 557, endPoint y: 11, distance: 77.7
click at [557, 11] on span "00:02:48 • Protocolo do atendimento: 20250919019928" at bounding box center [433, 8] width 260 height 12
copy span "20250919019928"
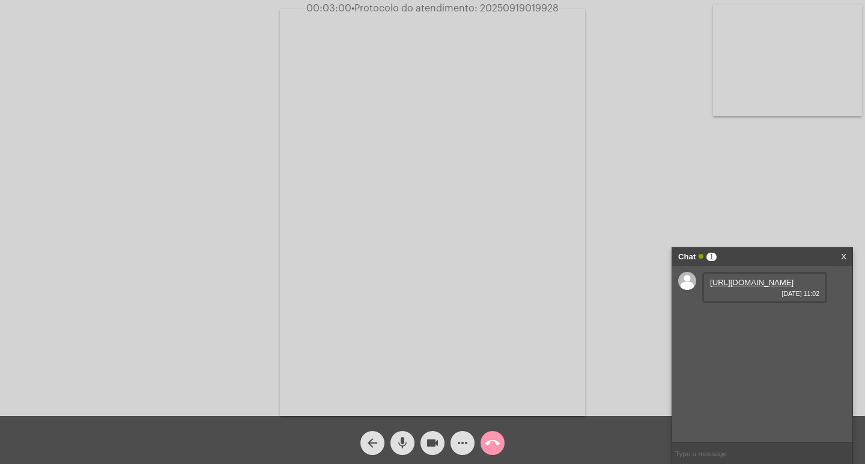
click at [751, 287] on link "[URL][DOMAIN_NAME]" at bounding box center [751, 282] width 83 height 9
click at [744, 321] on link "[URL][DOMAIN_NAME]" at bounding box center [751, 316] width 83 height 9
click at [822, 168] on div "Acessando Câmera e Microfone..." at bounding box center [432, 211] width 863 height 416
click at [744, 356] on link "[URL][DOMAIN_NAME]" at bounding box center [751, 351] width 83 height 9
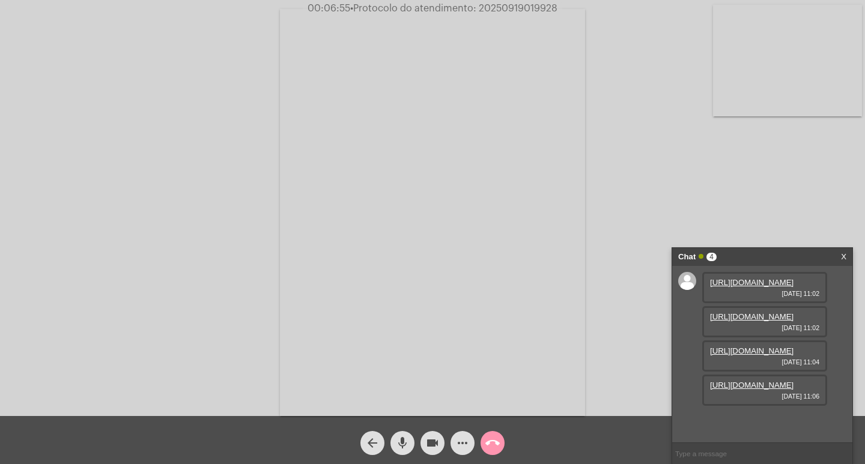
click at [764, 356] on link "[URL][DOMAIN_NAME]" at bounding box center [751, 351] width 83 height 9
click at [759, 390] on link "[URL][DOMAIN_NAME]" at bounding box center [751, 385] width 83 height 9
click at [739, 390] on link "[URL][DOMAIN_NAME]" at bounding box center [751, 385] width 83 height 9
click at [428, 440] on mat-icon "videocam" at bounding box center [432, 443] width 14 height 14
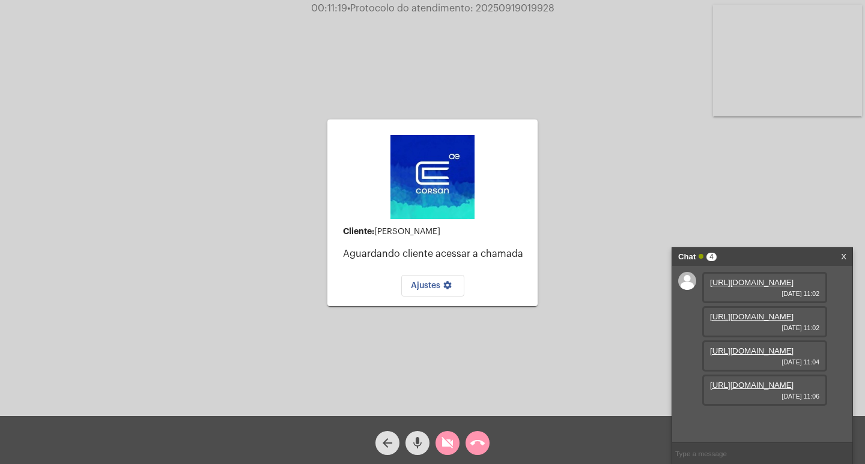
click at [745, 287] on link "[URL][DOMAIN_NAME]" at bounding box center [751, 282] width 83 height 9
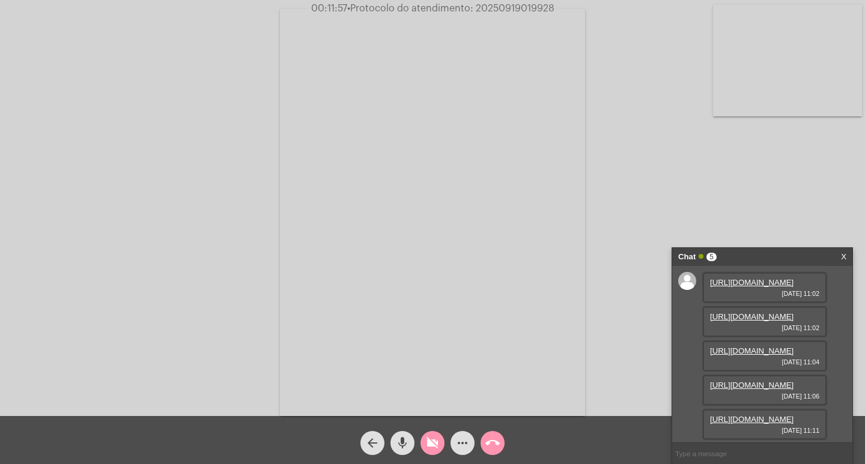
scroll to position [133, 0]
click at [751, 422] on link "[URL][DOMAIN_NAME]" at bounding box center [751, 419] width 83 height 9
click at [399, 442] on mat-icon "mic" at bounding box center [402, 443] width 14 height 14
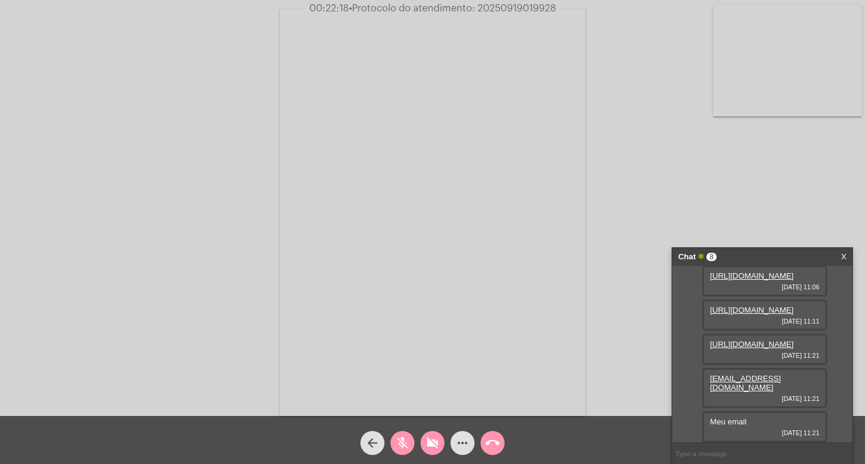
scroll to position [263, 0]
click at [426, 444] on mat-icon "videocam_off" at bounding box center [432, 443] width 14 height 14
click at [400, 440] on mat-icon "mic_off" at bounding box center [402, 443] width 14 height 14
click at [429, 442] on mat-icon "videocam" at bounding box center [432, 443] width 14 height 14
click at [430, 446] on mat-icon "videocam_off" at bounding box center [432, 443] width 14 height 14
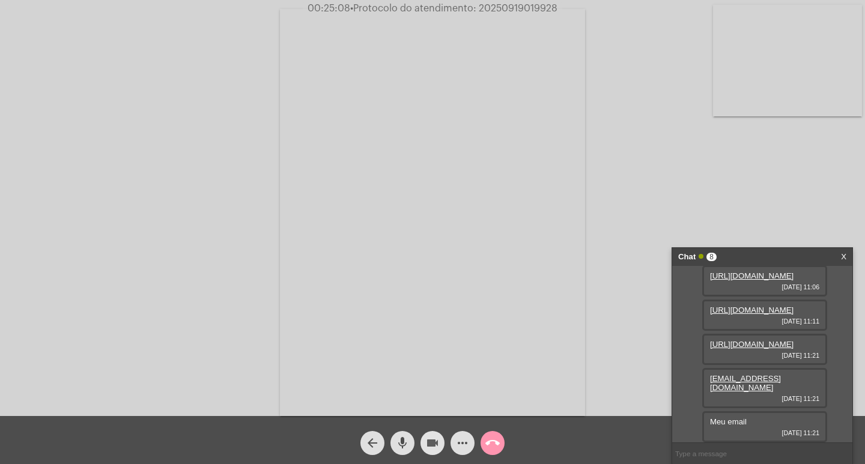
click at [430, 446] on mat-icon "videocam" at bounding box center [432, 443] width 14 height 14
click at [399, 449] on mat-icon "mic" at bounding box center [402, 443] width 14 height 14
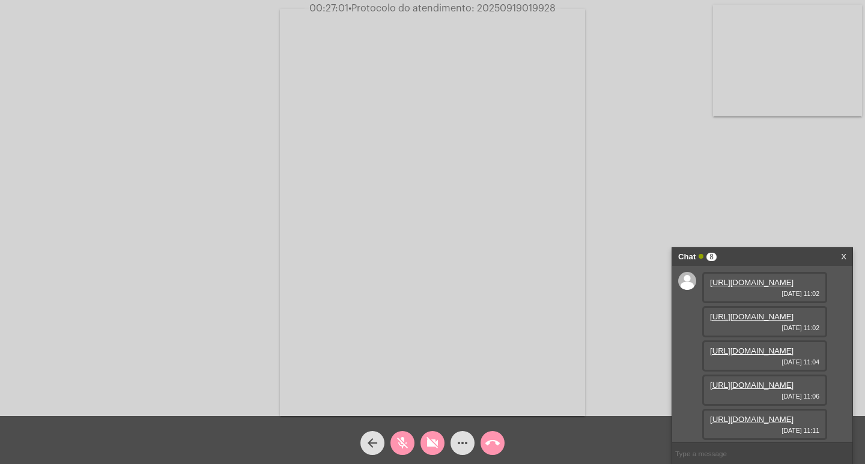
scroll to position [263, 0]
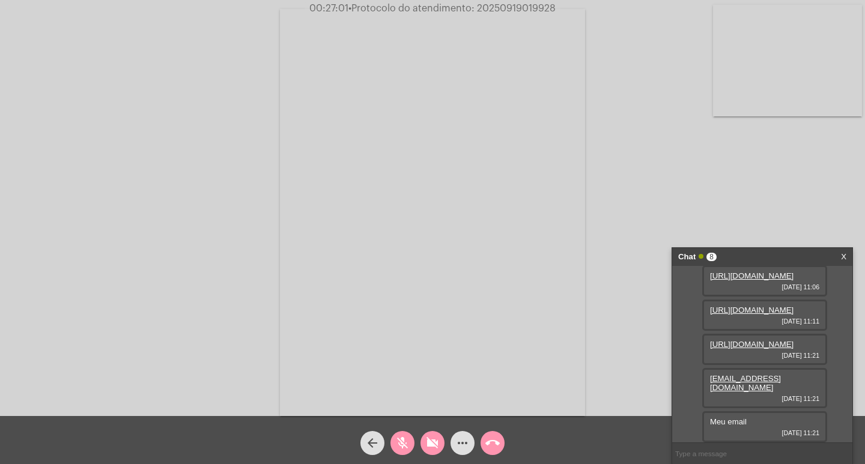
click at [404, 440] on mat-icon "mic_off" at bounding box center [402, 443] width 14 height 14
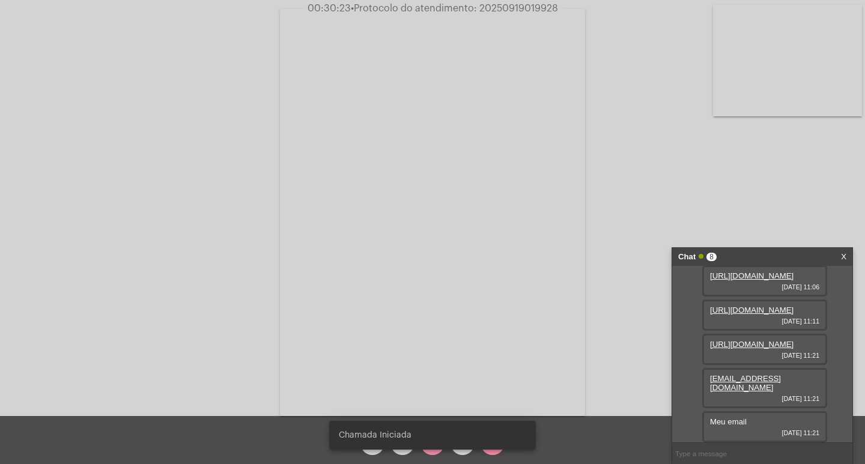
scroll to position [11, 0]
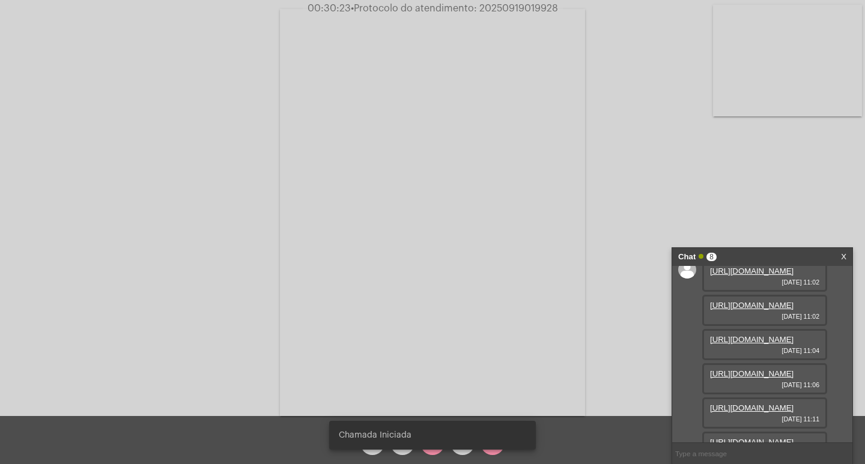
click at [760, 310] on link "[URL][DOMAIN_NAME]" at bounding box center [751, 305] width 83 height 9
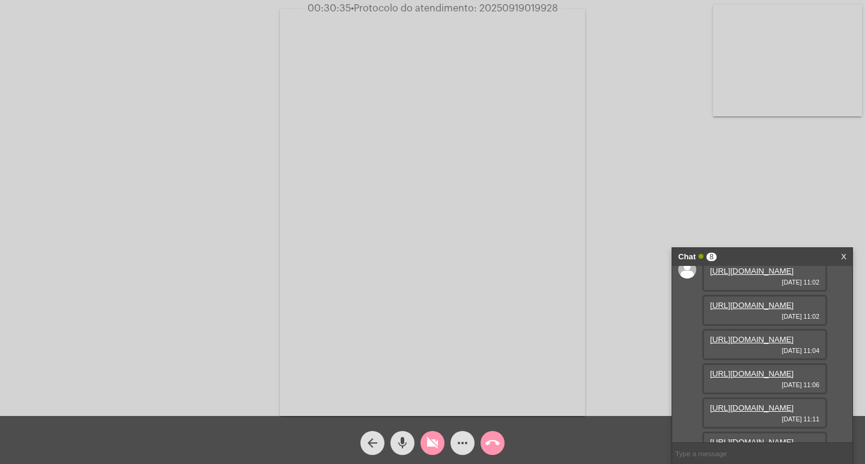
click at [748, 344] on link "[URL][DOMAIN_NAME]" at bounding box center [751, 339] width 83 height 9
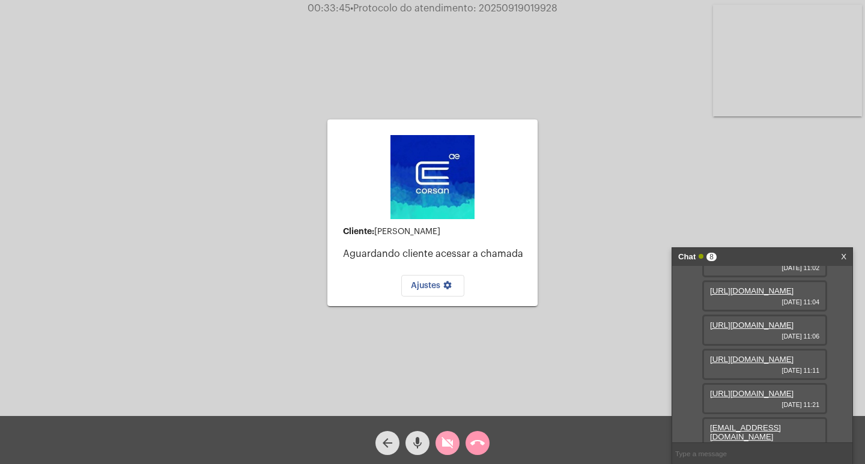
click at [442, 440] on mat-icon "videocam_off" at bounding box center [447, 443] width 14 height 14
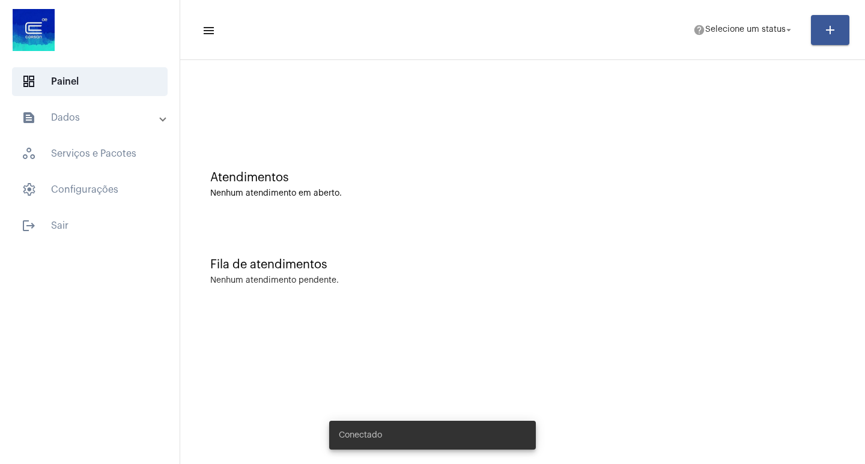
click at [96, 107] on mat-expansion-panel-header "text_snippet_outlined Dados" at bounding box center [93, 117] width 172 height 29
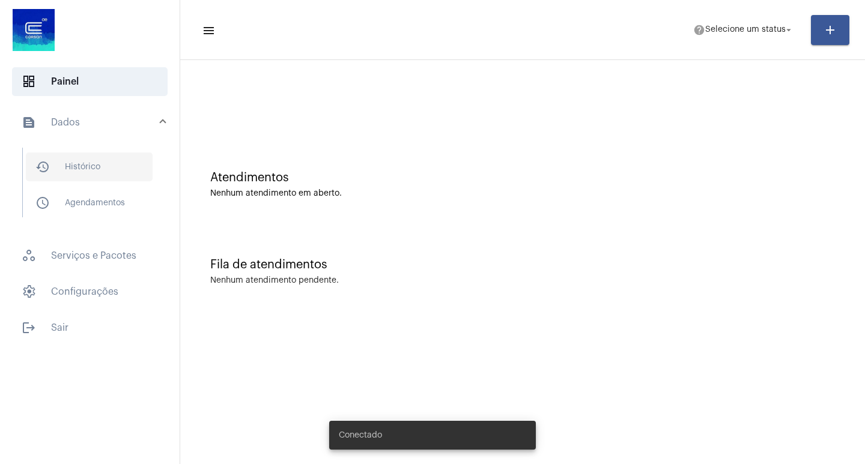
click at [82, 168] on span "history_outlined Histórico" at bounding box center [89, 167] width 127 height 29
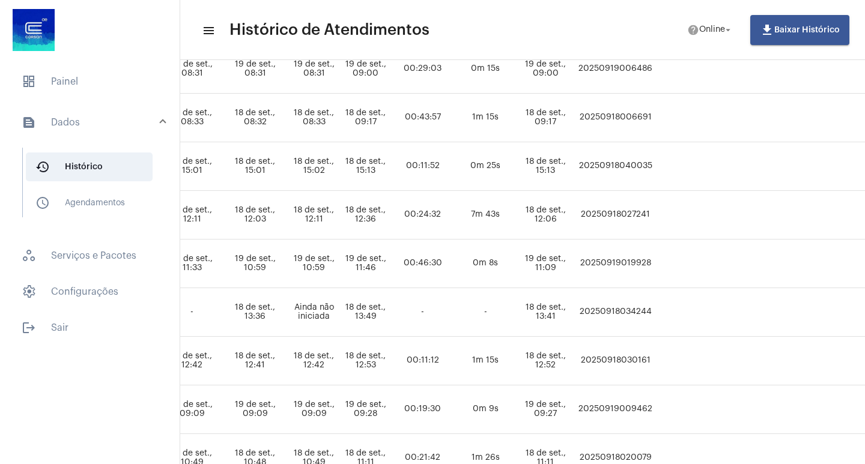
scroll to position [344, 679]
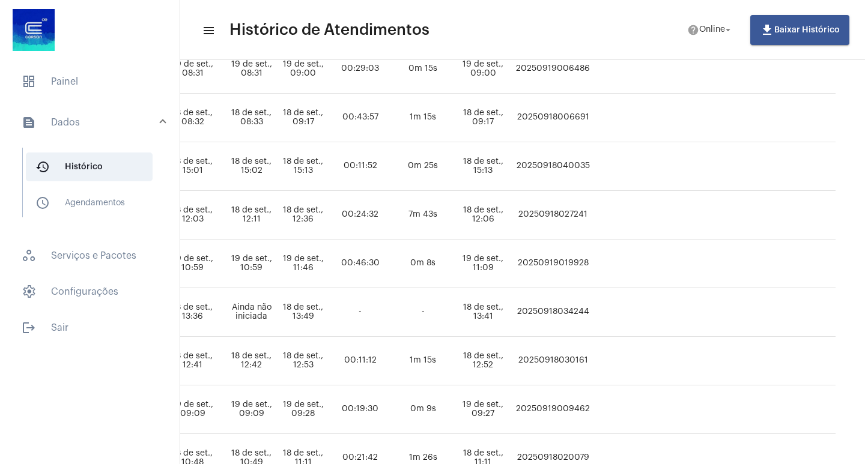
drag, startPoint x: 577, startPoint y: 262, endPoint x: 645, endPoint y: 263, distance: 67.9
click at [593, 263] on td "20250919019928" at bounding box center [553, 264] width 80 height 49
click at [647, 263] on td at bounding box center [628, 264] width 70 height 49
click at [593, 264] on td "20250919019928" at bounding box center [553, 264] width 80 height 49
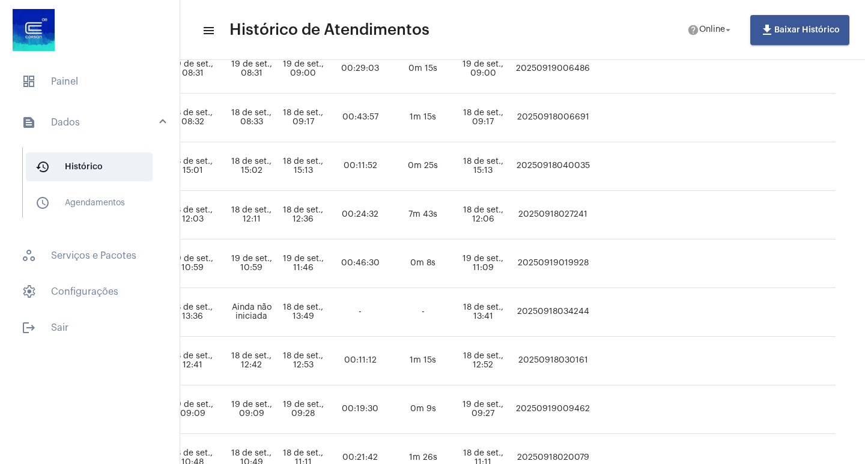
click at [593, 264] on td "20250919019928" at bounding box center [553, 264] width 80 height 49
copy td "20250919019928"
click at [105, 70] on span "dashboard Painel" at bounding box center [90, 81] width 156 height 29
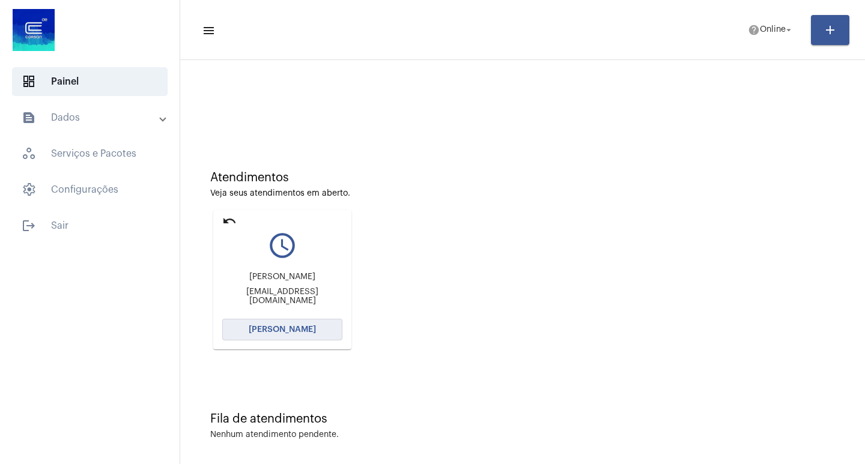
click at [264, 327] on span "Abrir Chamada" at bounding box center [282, 330] width 67 height 8
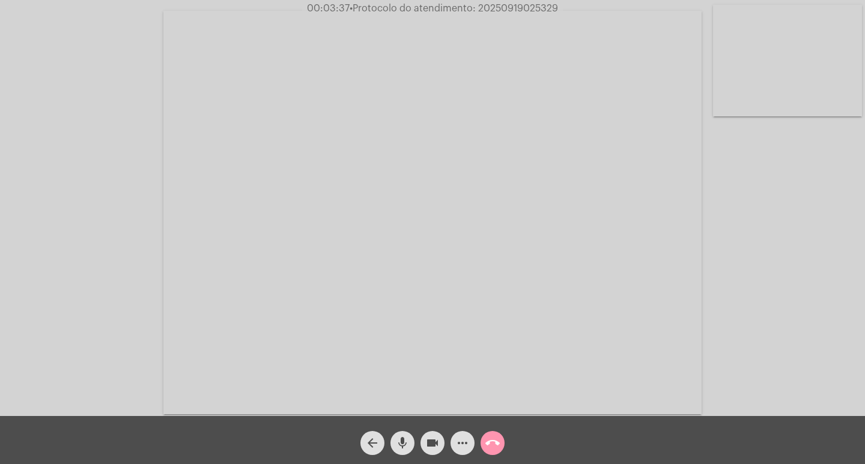
click at [421, 437] on div "videocam" at bounding box center [432, 440] width 30 height 30
click at [430, 448] on mat-icon "videocam_off" at bounding box center [432, 443] width 14 height 14
click at [436, 440] on mat-icon "videocam" at bounding box center [432, 443] width 14 height 14
click at [437, 443] on mat-icon "videocam_off" at bounding box center [432, 443] width 14 height 14
click at [431, 440] on mat-icon "videocam" at bounding box center [432, 443] width 14 height 14
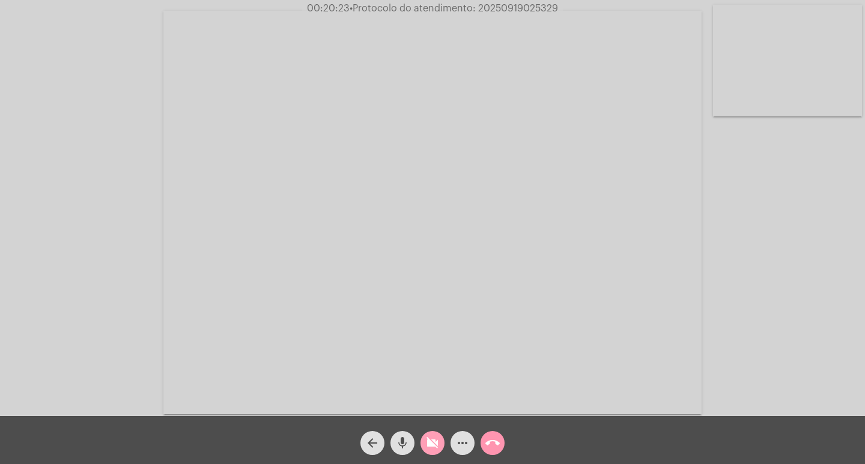
click at [436, 446] on mat-icon "videocam_off" at bounding box center [432, 443] width 14 height 14
click at [436, 444] on mat-icon "videocam" at bounding box center [432, 443] width 14 height 14
click at [433, 446] on mat-icon "videocam_off" at bounding box center [432, 443] width 14 height 14
click at [463, 445] on mat-icon "more_horiz" at bounding box center [462, 443] width 14 height 14
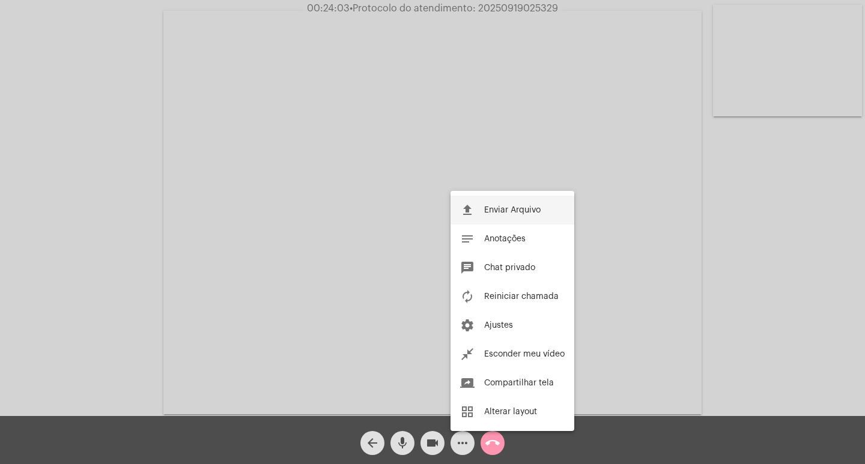
click at [542, 209] on button "file_upload Enviar Arquivo" at bounding box center [513, 210] width 124 height 29
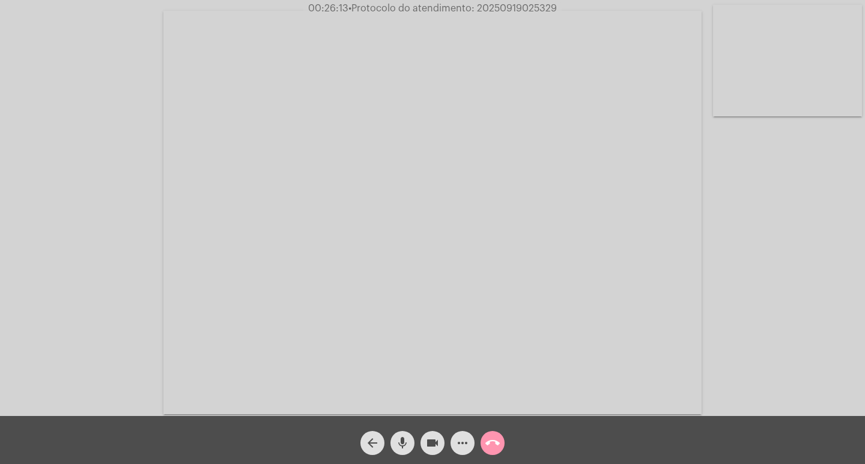
click at [491, 446] on mat-icon "call_end" at bounding box center [492, 443] width 14 height 14
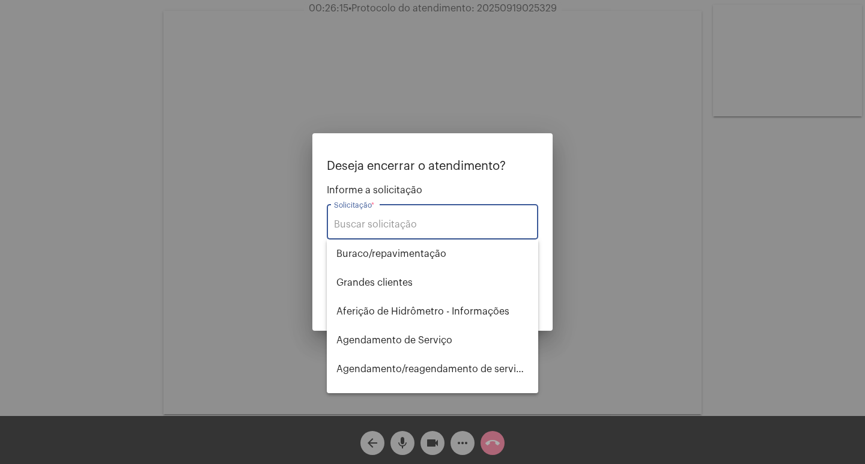
click at [386, 219] on input "Solicitação *" at bounding box center [432, 224] width 197 height 11
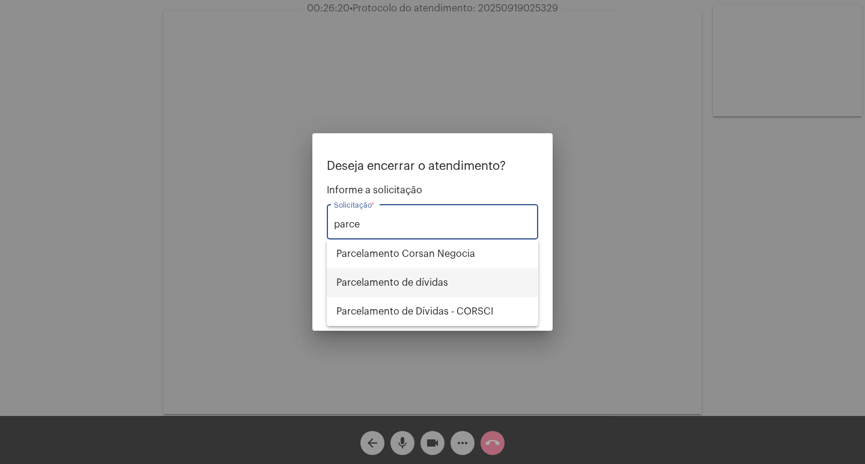
click at [384, 282] on span "Parcelamento de dívidas" at bounding box center [432, 283] width 192 height 29
type input "Parcelamento de dívidas"
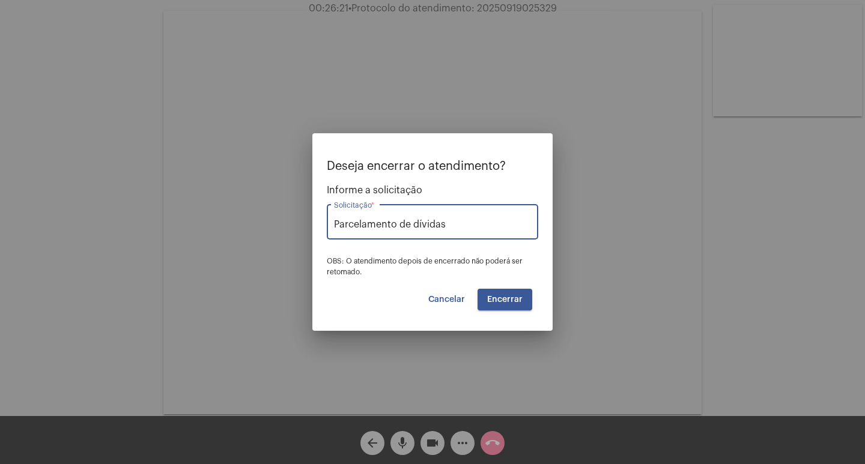
click at [524, 302] on button "Encerrar" at bounding box center [505, 300] width 55 height 22
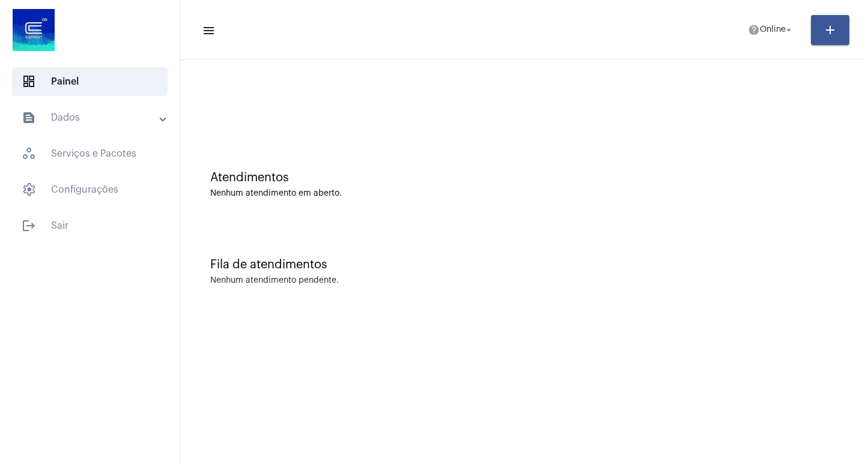
click at [80, 127] on mat-expansion-panel-header "text_snippet_outlined Dados" at bounding box center [93, 117] width 172 height 29
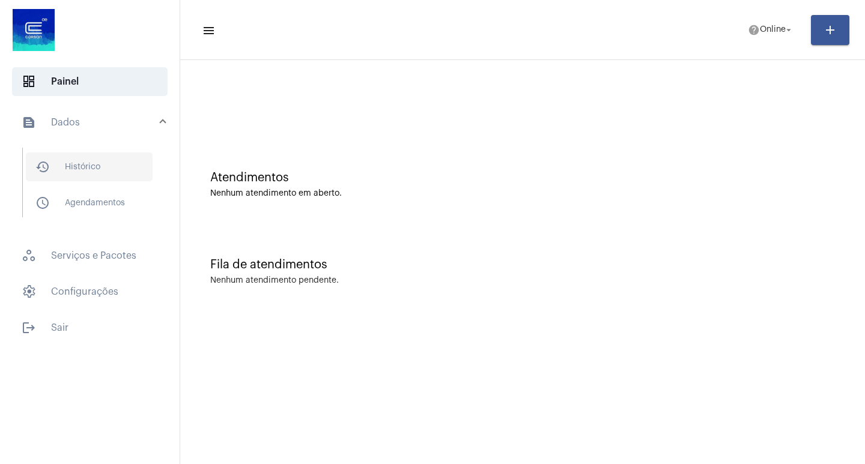
click at [90, 170] on span "history_outlined Histórico" at bounding box center [89, 167] width 127 height 29
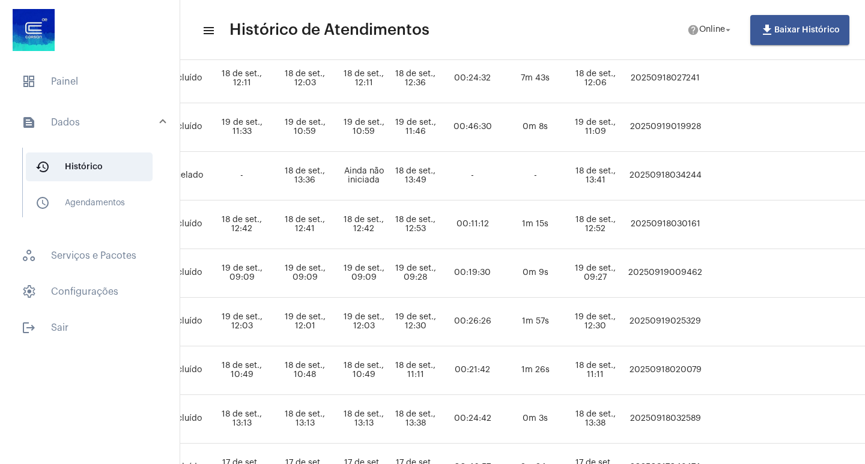
scroll to position [481, 568]
click at [703, 318] on td "20250919025329" at bounding box center [664, 322] width 80 height 49
copy td "20250919025329"
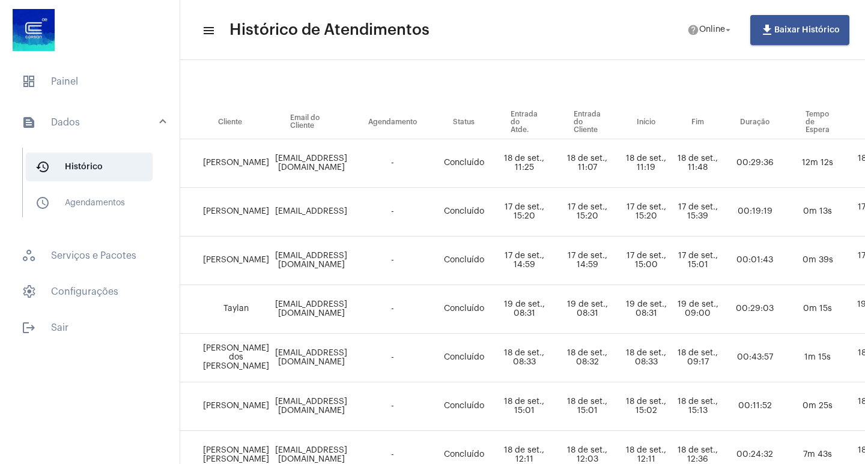
scroll to position [44, 284]
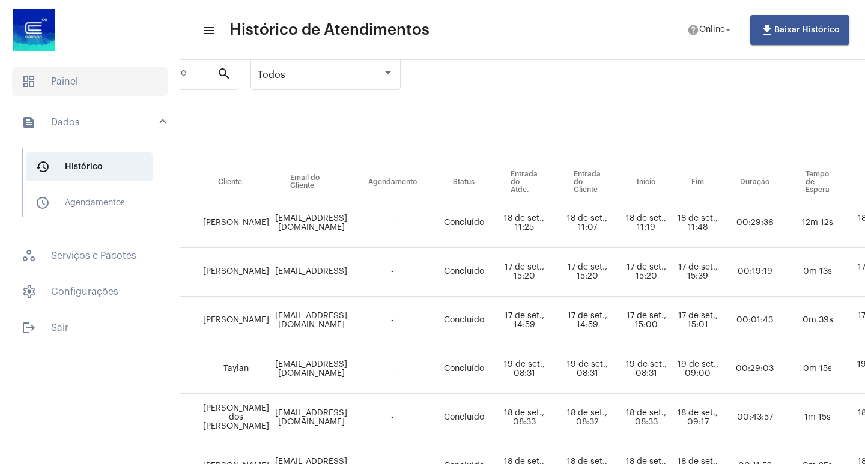
click at [73, 80] on span "dashboard Painel" at bounding box center [90, 81] width 156 height 29
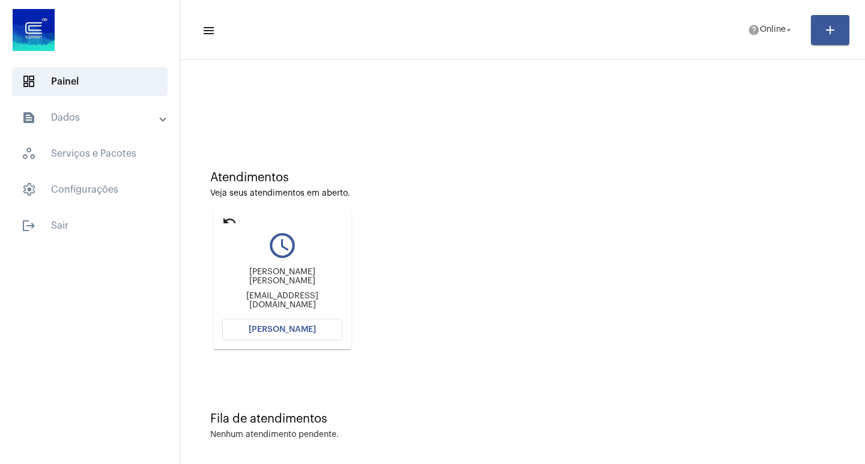
click at [282, 325] on button "Abrir Chamada" at bounding box center [282, 330] width 120 height 22
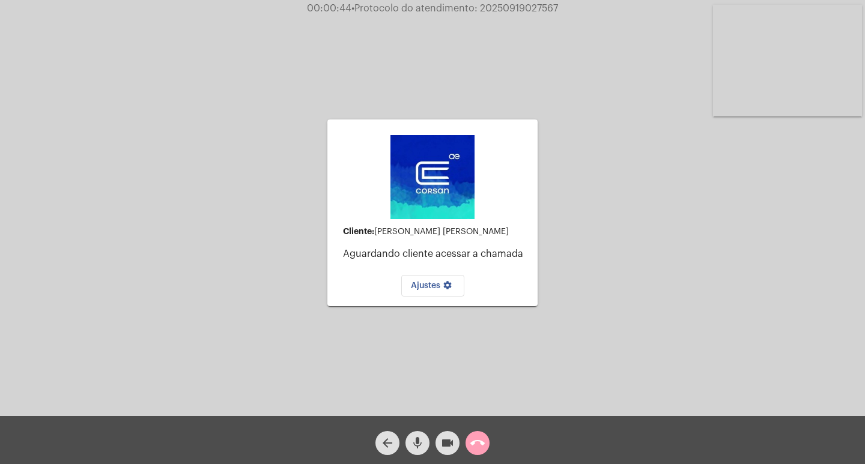
click at [473, 442] on mat-icon "call_end" at bounding box center [477, 443] width 14 height 14
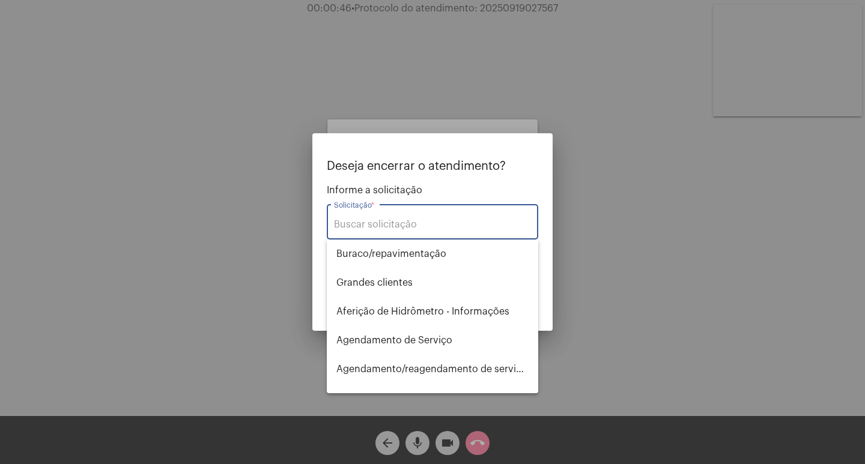
click at [409, 227] on input "Solicitação *" at bounding box center [432, 224] width 197 height 11
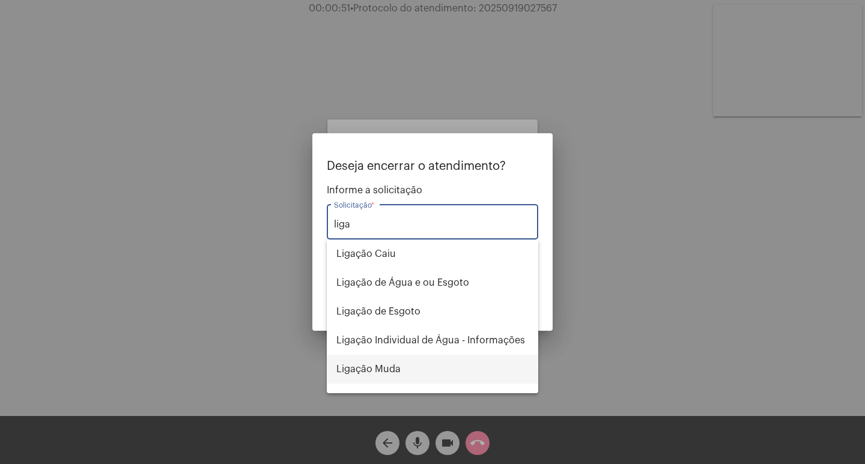
click at [400, 368] on span "Ligação Muda" at bounding box center [432, 369] width 192 height 29
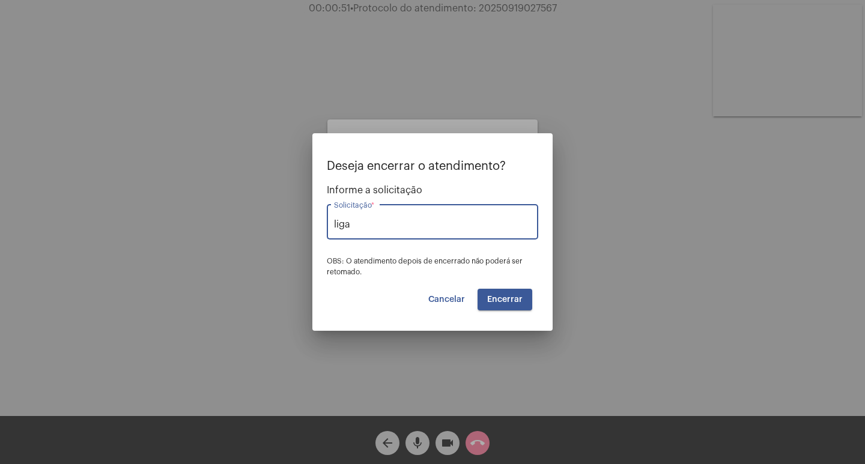
type input "Ligação Muda"
click at [507, 300] on span "Encerrar" at bounding box center [504, 300] width 35 height 8
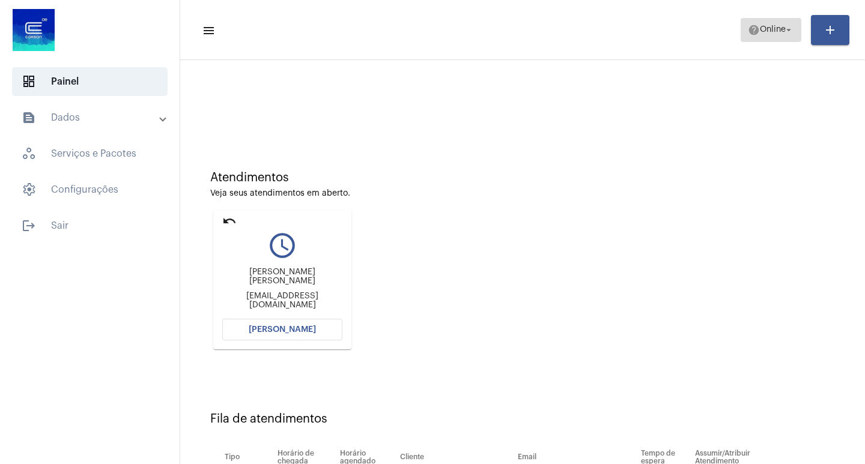
click at [795, 31] on button "help Online arrow_drop_down" at bounding box center [771, 30] width 61 height 24
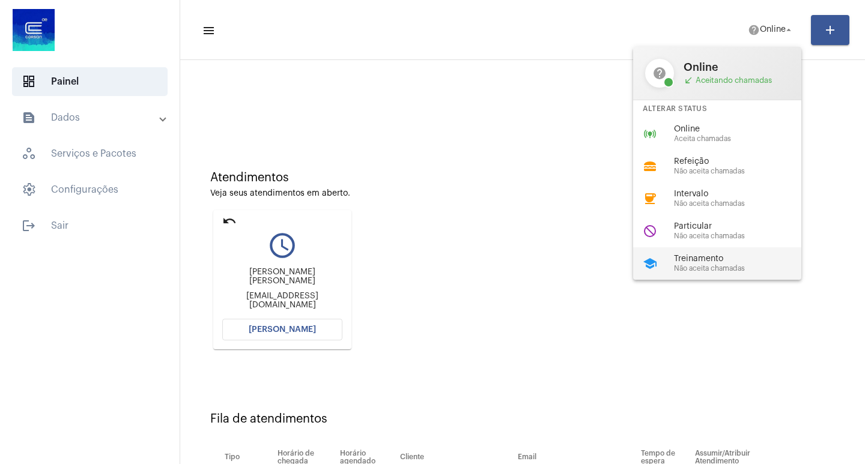
click at [702, 265] on span "Não aceita chamadas" at bounding box center [742, 269] width 137 height 8
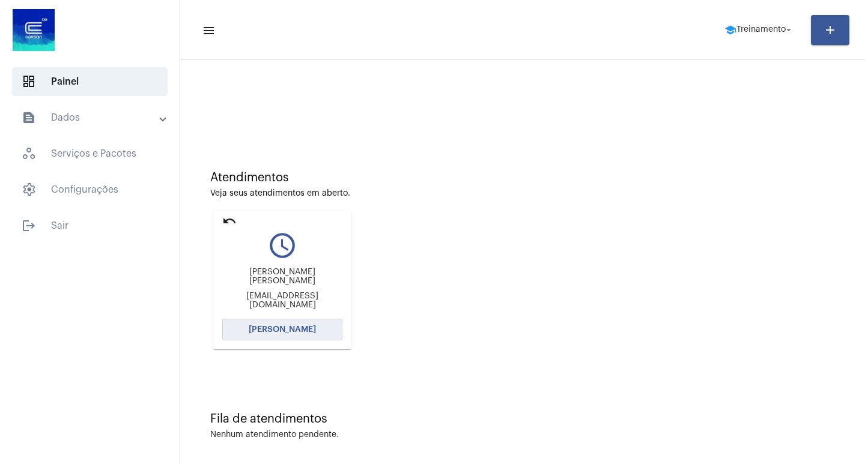
click at [313, 329] on button "Abrir Chamada" at bounding box center [282, 330] width 120 height 22
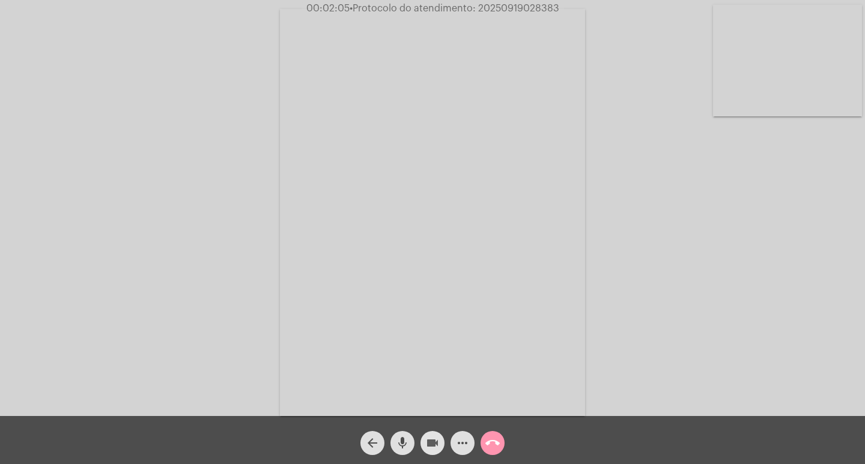
click at [432, 439] on mat-icon "videocam" at bounding box center [432, 443] width 14 height 14
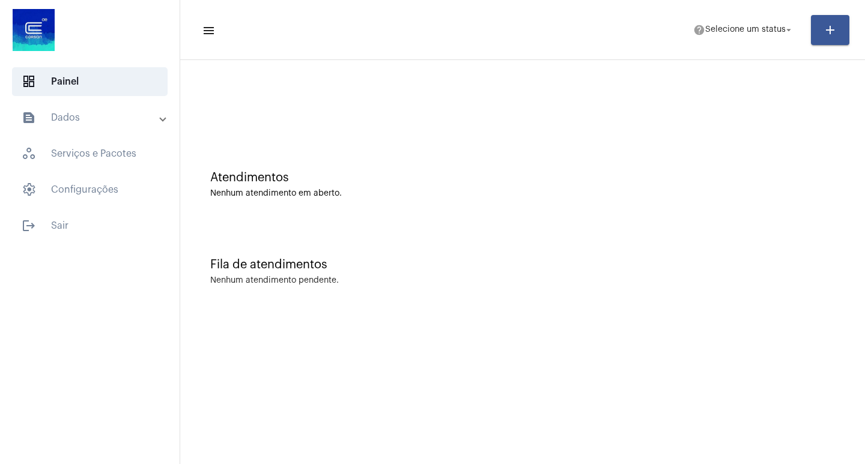
click at [103, 117] on mat-panel-title "text_snippet_outlined Dados" at bounding box center [91, 118] width 139 height 14
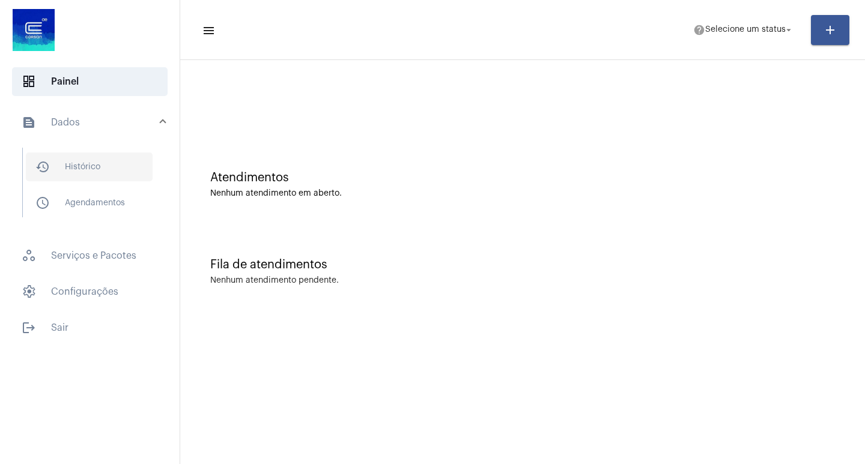
click at [74, 164] on span "history_outlined Histórico" at bounding box center [89, 167] width 127 height 29
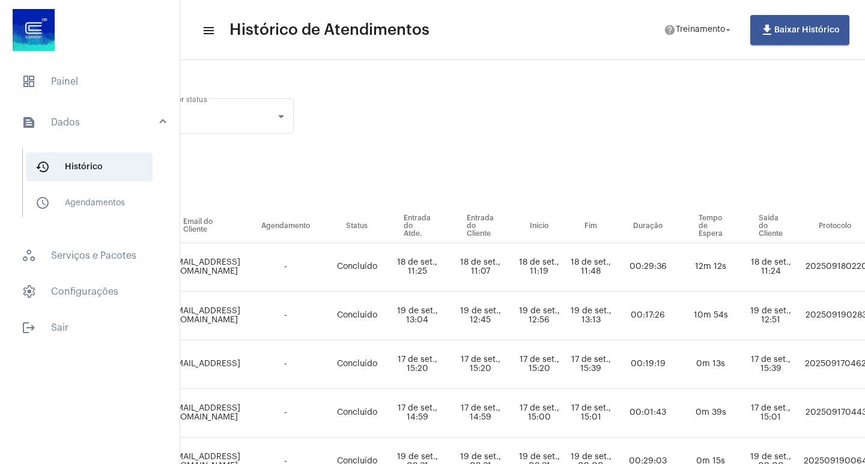
scroll to position [0, 507]
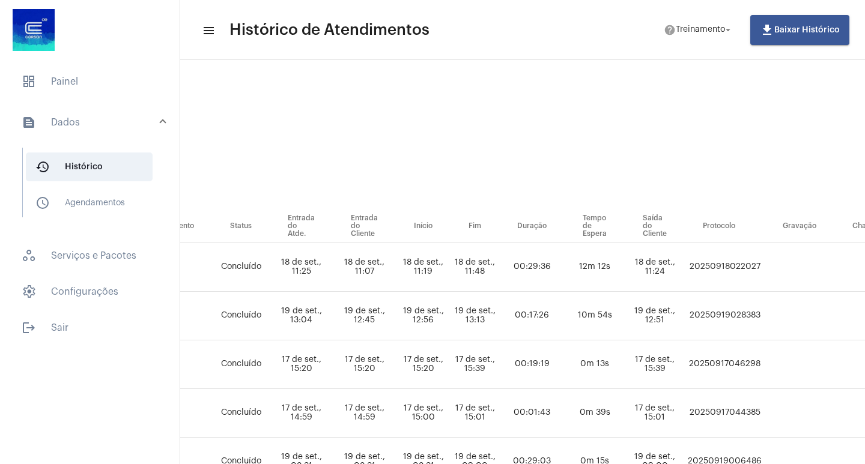
click at [765, 315] on td "20250919028383" at bounding box center [725, 316] width 80 height 49
copy td "20250919028383"
click at [69, 63] on mat-list "dashboard Painel text_snippet_outlined Dados history_outlined Histórico schedul…" at bounding box center [90, 202] width 180 height 280
click at [74, 65] on mat-list "dashboard Painel text_snippet_outlined Dados history_outlined Histórico schedul…" at bounding box center [90, 202] width 180 height 280
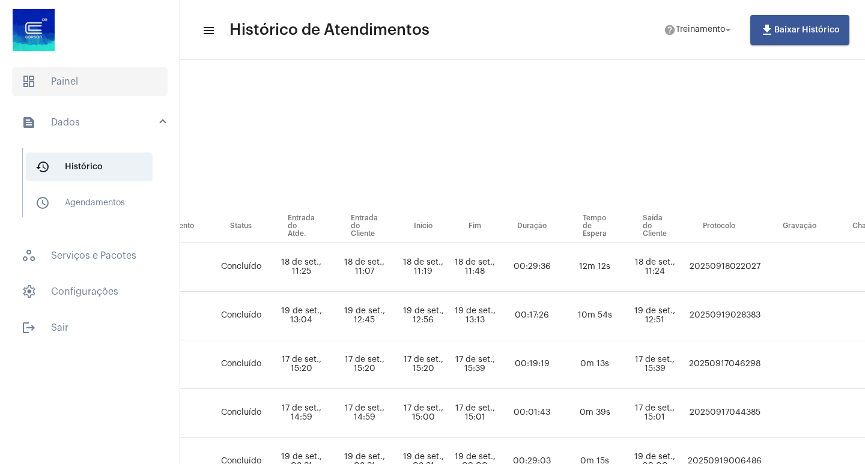
click at [79, 77] on span "dashboard Painel" at bounding box center [90, 81] width 156 height 29
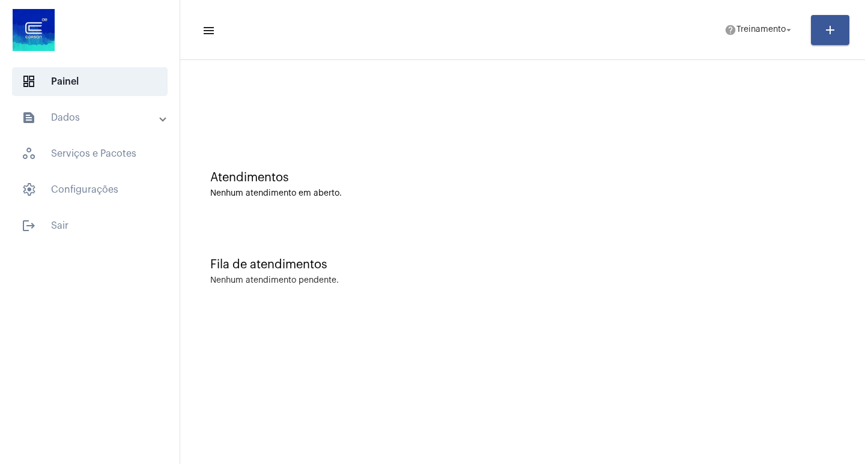
click at [94, 117] on mat-panel-title "text_snippet_outlined Dados" at bounding box center [91, 118] width 139 height 14
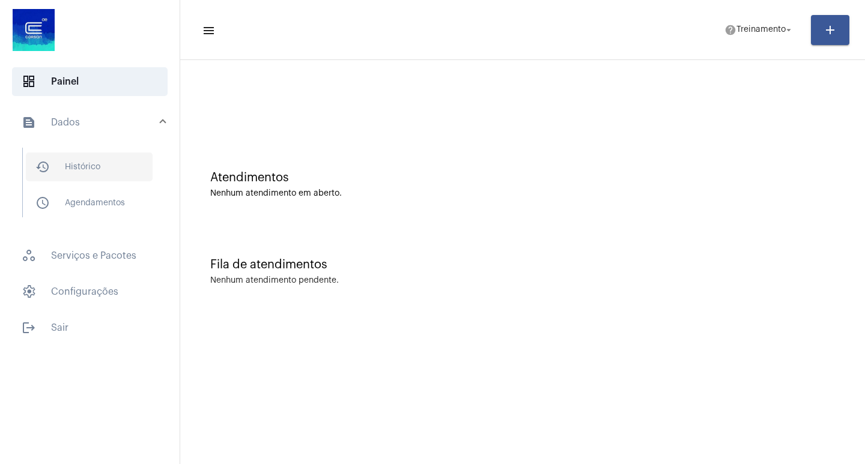
click at [109, 169] on span "history_outlined Histórico" at bounding box center [89, 167] width 127 height 29
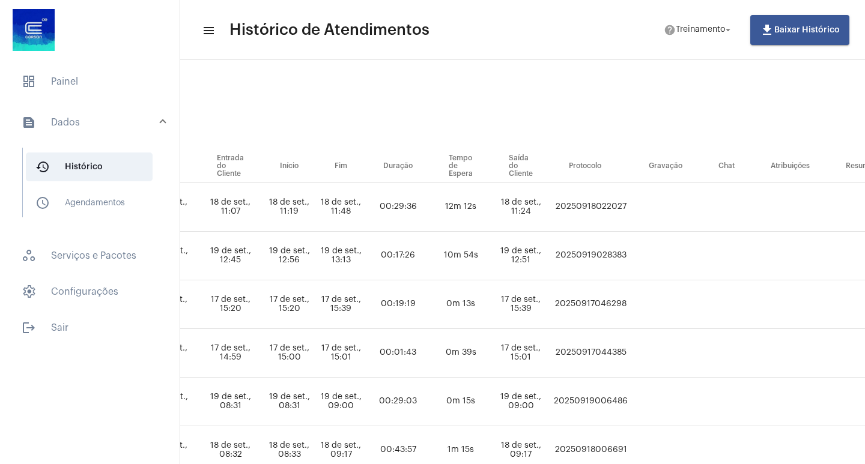
scroll to position [60, 646]
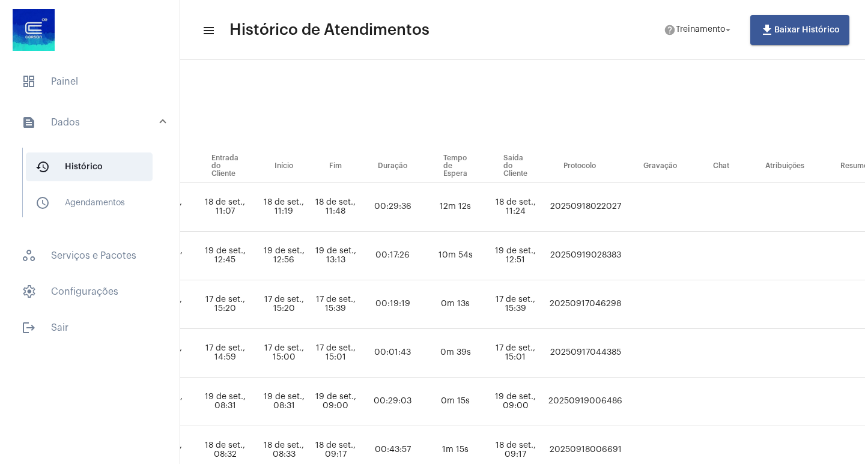
click at [625, 259] on td "20250919028383" at bounding box center [585, 256] width 80 height 49
copy td "20250919028383"
click at [62, 75] on span "dashboard Painel" at bounding box center [90, 81] width 156 height 29
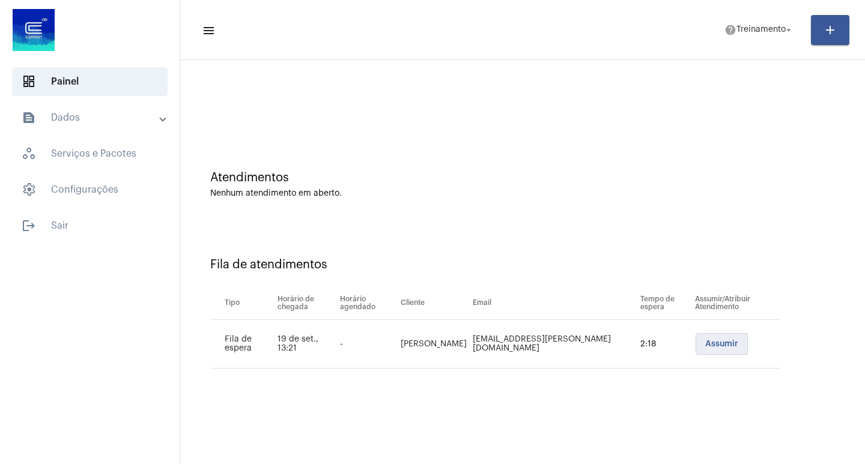
click at [705, 346] on span "Assumir" at bounding box center [721, 344] width 33 height 8
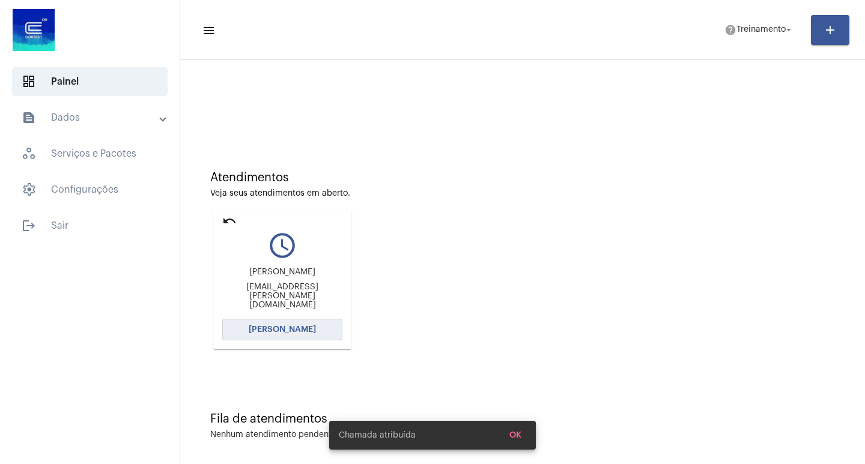
click at [271, 332] on span "Abrir Chamada" at bounding box center [282, 330] width 67 height 8
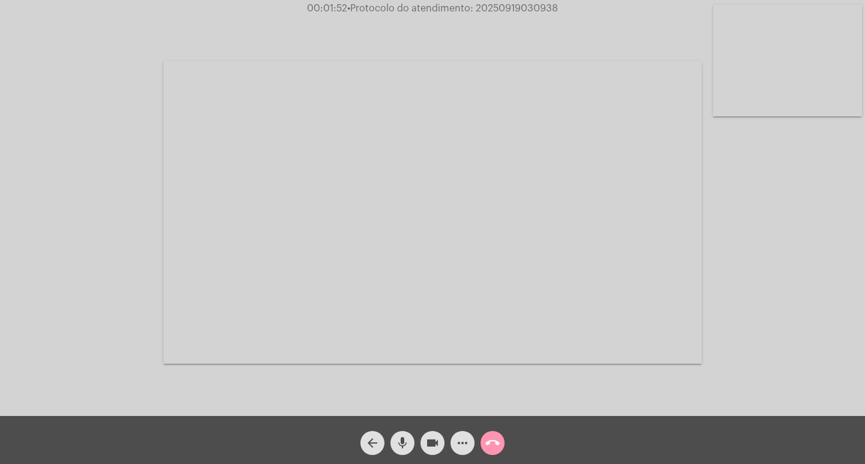
click at [428, 443] on mat-icon "videocam" at bounding box center [432, 443] width 14 height 14
drag, startPoint x: 477, startPoint y: 7, endPoint x: 569, endPoint y: 10, distance: 91.9
click at [569, 10] on div "00:01:56 • Protocolo do atendimento: 20250919030938" at bounding box center [432, 8] width 865 height 11
click at [434, 440] on mat-icon "videocam_off" at bounding box center [432, 443] width 14 height 14
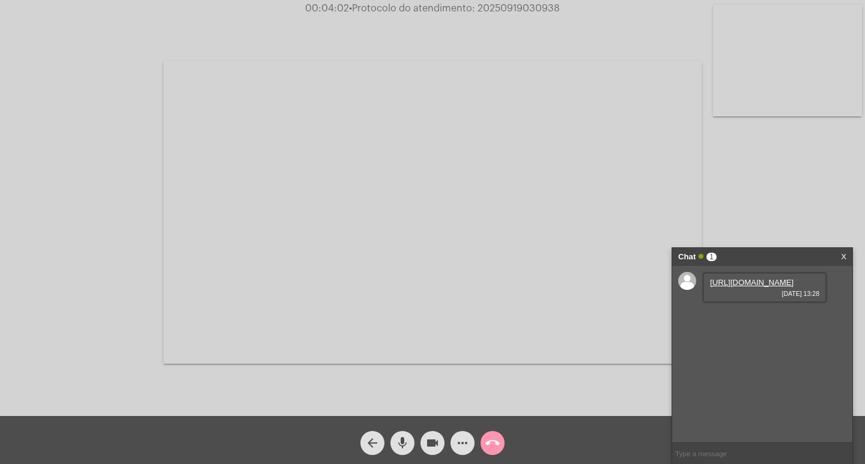
click at [735, 287] on link "https://neft-transfer-bucket.s3.amazonaws.com/temp-7fa0982d-1f90-a2b4-fe99-2eed…" at bounding box center [751, 282] width 83 height 9
click at [436, 445] on mat-icon "videocam" at bounding box center [432, 443] width 14 height 14
click at [737, 321] on link "https://neft-transfer-bucket.s3.amazonaws.com/temp-6a0d211c-d60e-a31d-0b64-c8c4…" at bounding box center [751, 316] width 83 height 9
click at [704, 457] on input "text" at bounding box center [762, 453] width 180 height 21
click at [458, 441] on mat-icon "more_horiz" at bounding box center [462, 443] width 14 height 14
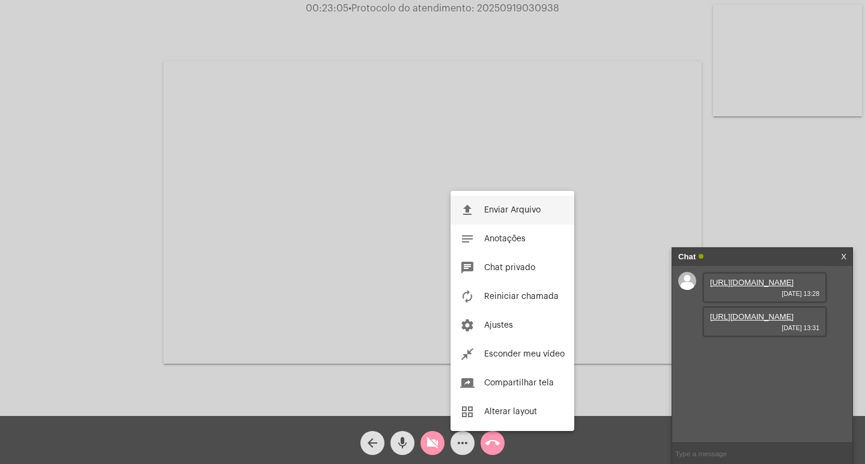
click at [505, 208] on span "Enviar Arquivo" at bounding box center [512, 210] width 56 height 8
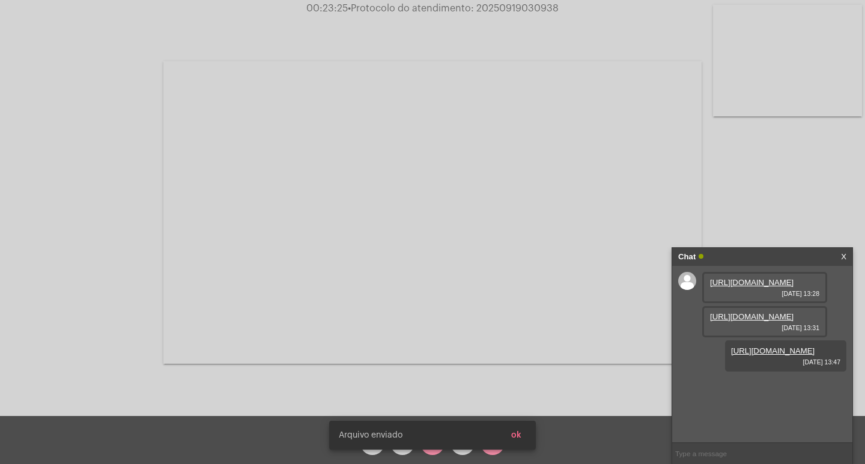
scroll to position [10, 0]
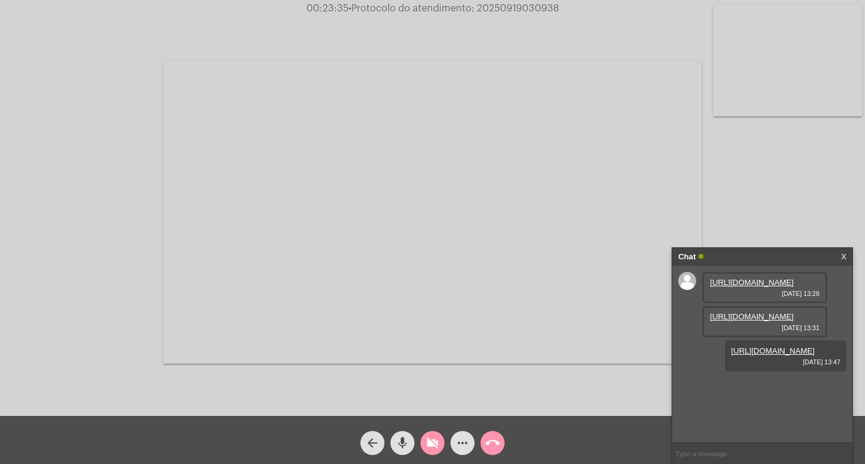
click at [721, 455] on input "text" at bounding box center [762, 453] width 180 height 21
type input "20250919030398"
drag, startPoint x: 474, startPoint y: 8, endPoint x: 557, endPoint y: 5, distance: 83.6
click at [557, 5] on span "• Protocolo do atendimento: 20250919030938" at bounding box center [453, 9] width 211 height 10
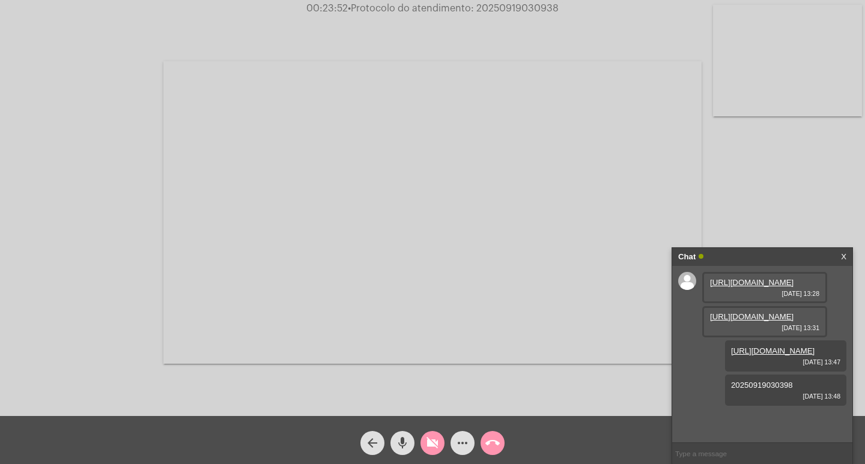
copy span "20250919030938"
click at [433, 439] on mat-icon "videocam_off" at bounding box center [432, 443] width 14 height 14
click at [424, 447] on button "videocam" at bounding box center [432, 443] width 24 height 24
click at [426, 442] on mat-icon "videocam_off" at bounding box center [432, 443] width 14 height 14
click at [490, 445] on mat-icon "call_end" at bounding box center [492, 443] width 14 height 14
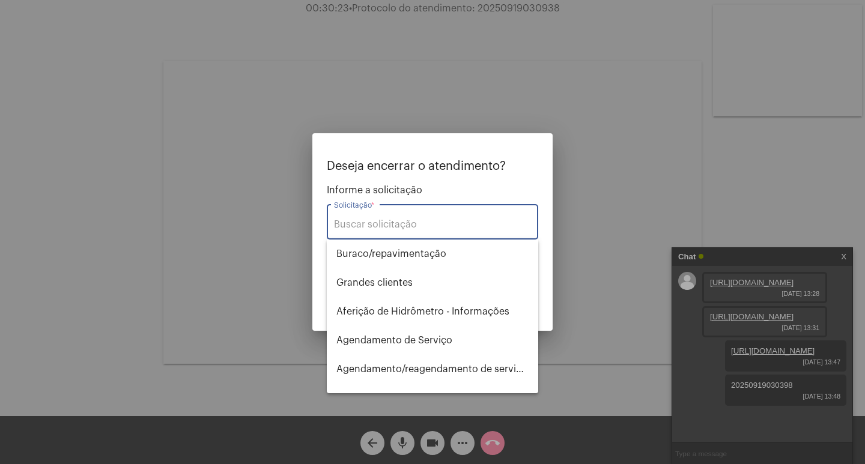
click at [400, 223] on input "Solicitação *" at bounding box center [432, 224] width 197 height 11
click at [374, 226] on input "Solicitação *" at bounding box center [432, 224] width 197 height 11
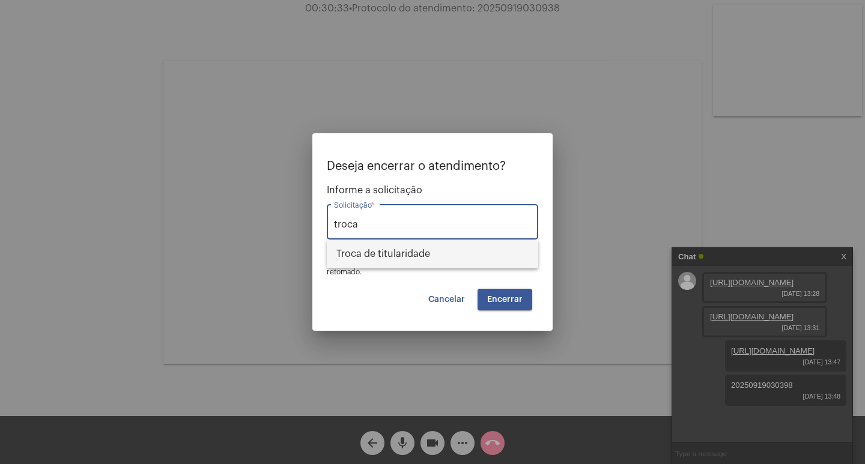
click at [375, 254] on span "Troca de titularidade" at bounding box center [432, 254] width 192 height 29
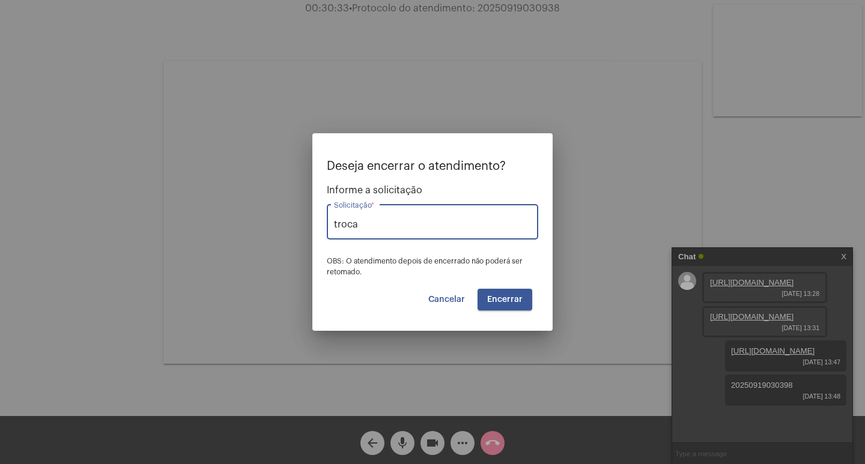
type input "Troca de titularidade"
click at [520, 303] on span "Encerrar" at bounding box center [504, 300] width 35 height 8
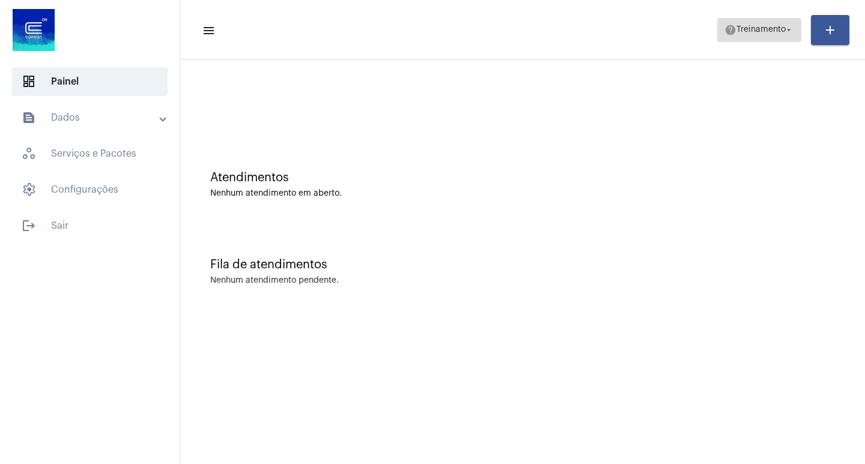
click at [792, 28] on mat-icon "arrow_drop_down" at bounding box center [788, 30] width 11 height 11
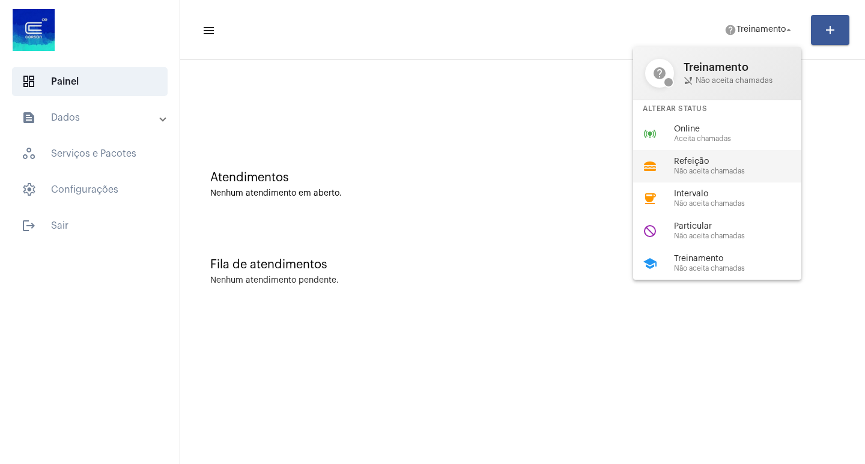
click at [705, 168] on span "Não aceita chamadas" at bounding box center [742, 172] width 137 height 8
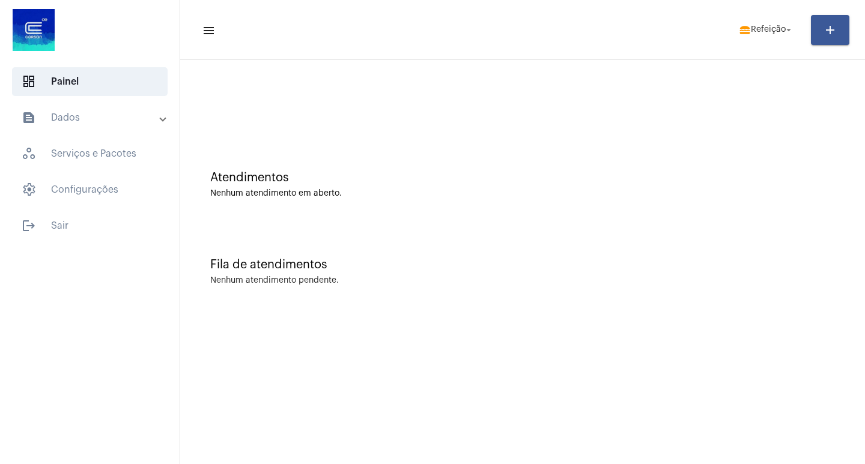
click at [62, 124] on mat-panel-title "text_snippet_outlined Dados" at bounding box center [91, 118] width 139 height 14
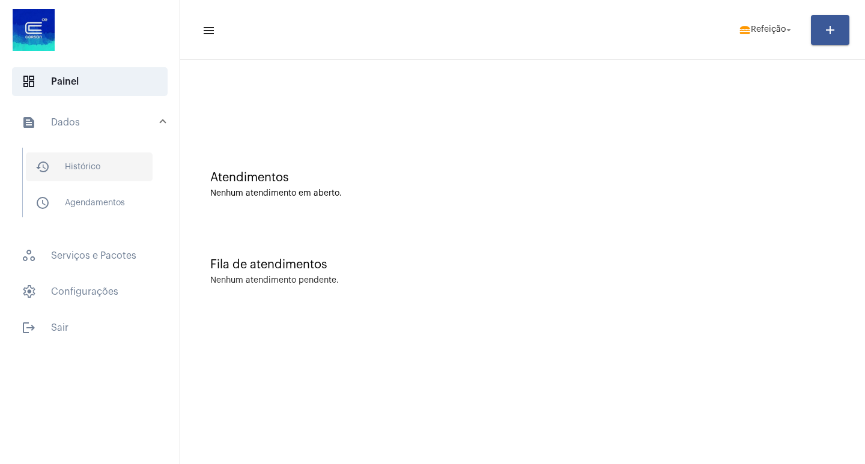
click at [83, 165] on span "history_outlined Histórico" at bounding box center [89, 167] width 127 height 29
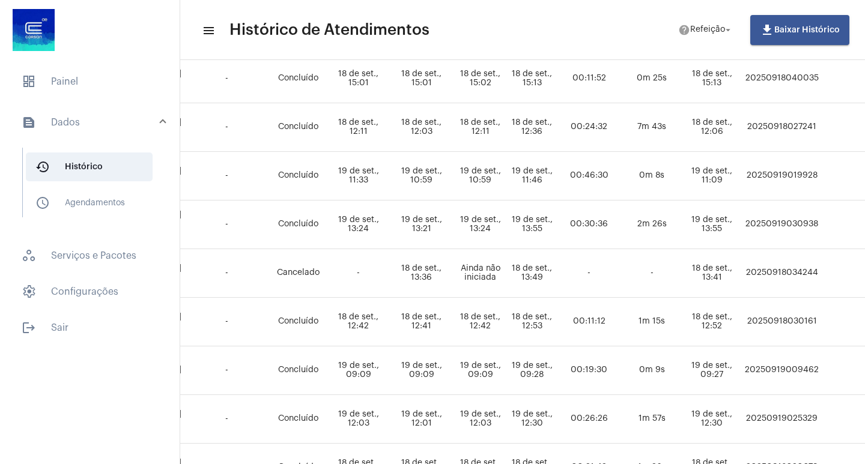
scroll to position [481, 491]
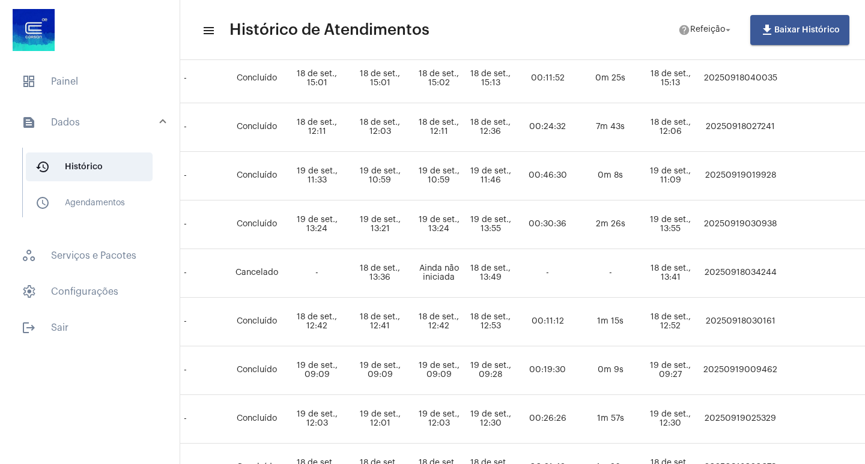
click at [780, 215] on td "20250919030938" at bounding box center [740, 225] width 80 height 49
click at [780, 222] on td "20250919030938" at bounding box center [740, 225] width 80 height 49
copy td "20250919030938"
